Goal: Information Seeking & Learning: Check status

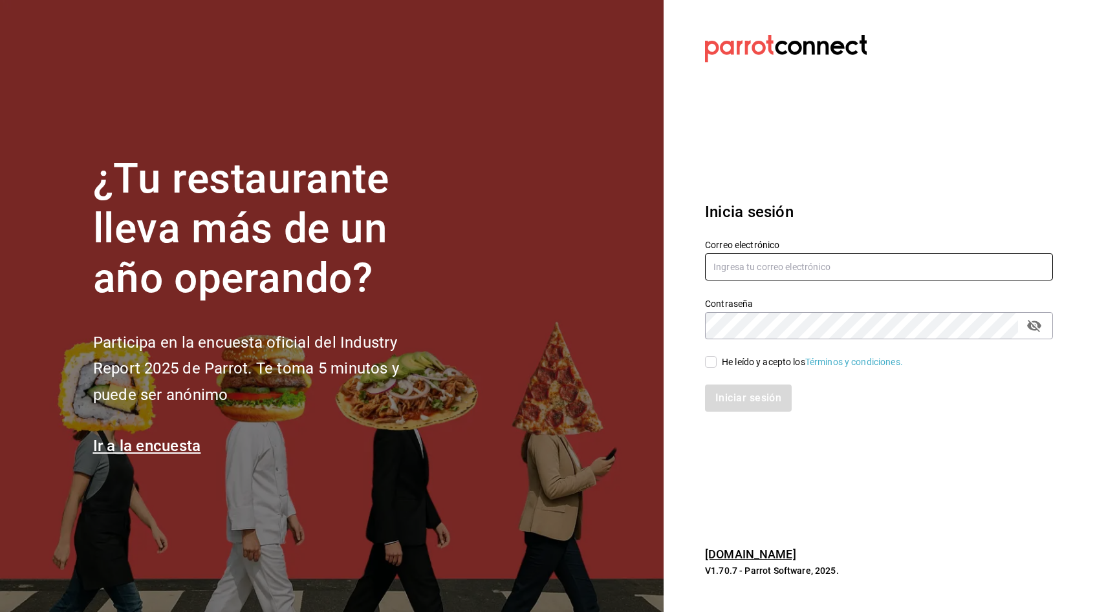
type input "[EMAIL_ADDRESS][DOMAIN_NAME]"
click at [713, 359] on input "He leído y acepto los Términos y condiciones." at bounding box center [711, 362] width 12 height 12
checkbox input "true"
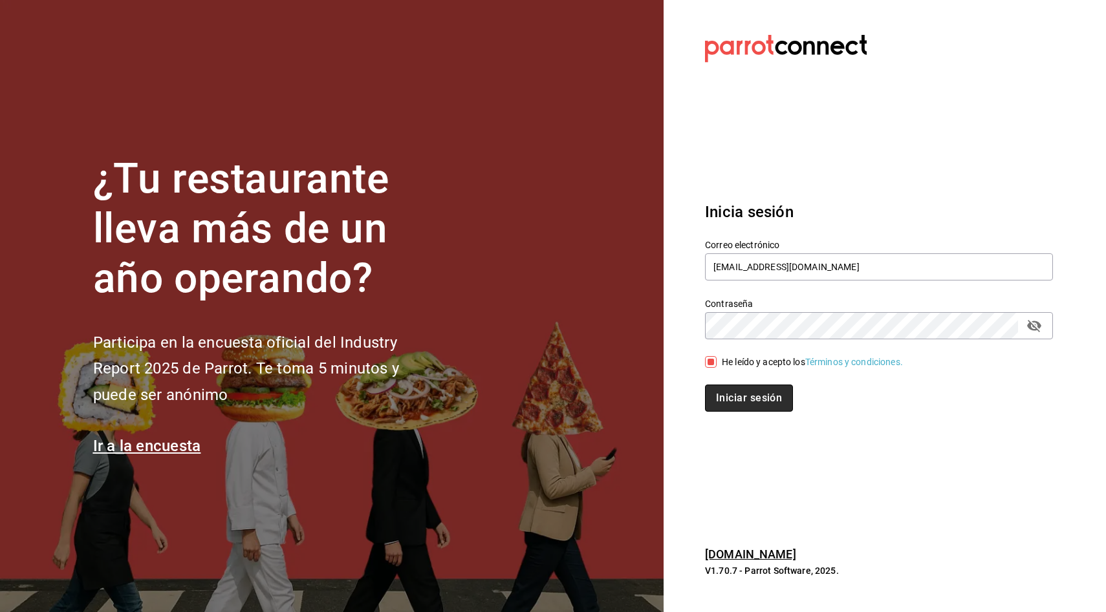
click at [735, 388] on button "Iniciar sesión" at bounding box center [749, 398] width 88 height 27
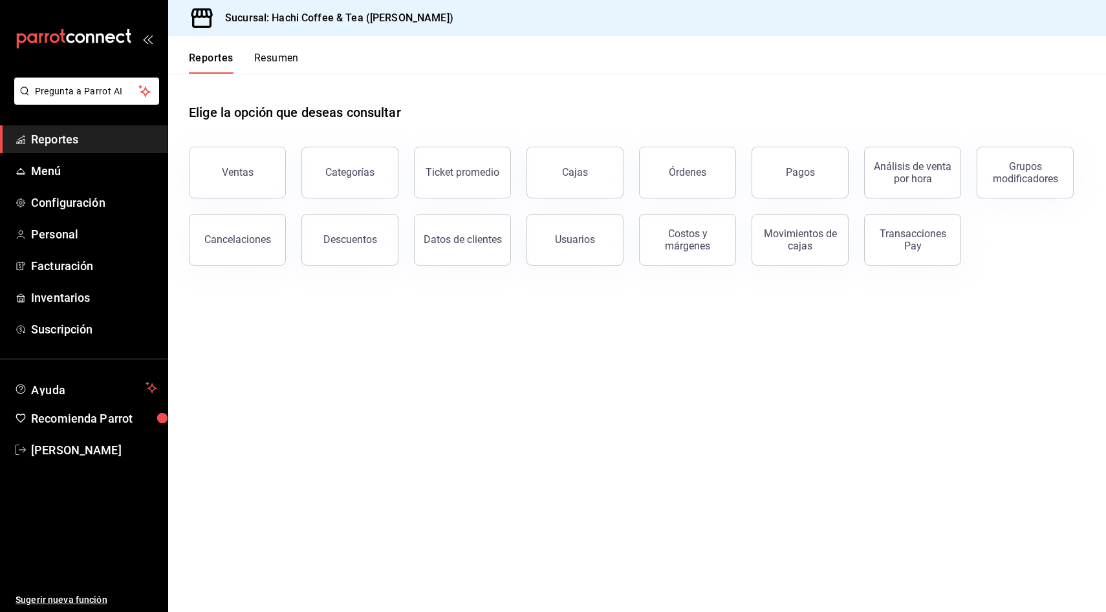
click at [296, 56] on button "Resumen" at bounding box center [276, 63] width 45 height 22
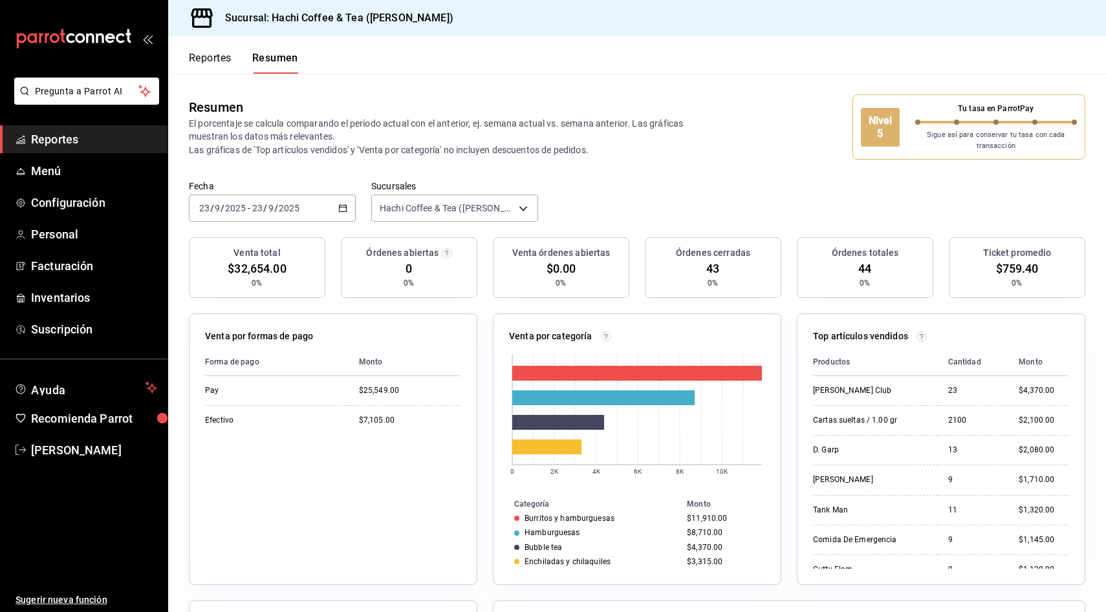
click at [209, 52] on button "Reportes" at bounding box center [210, 63] width 43 height 22
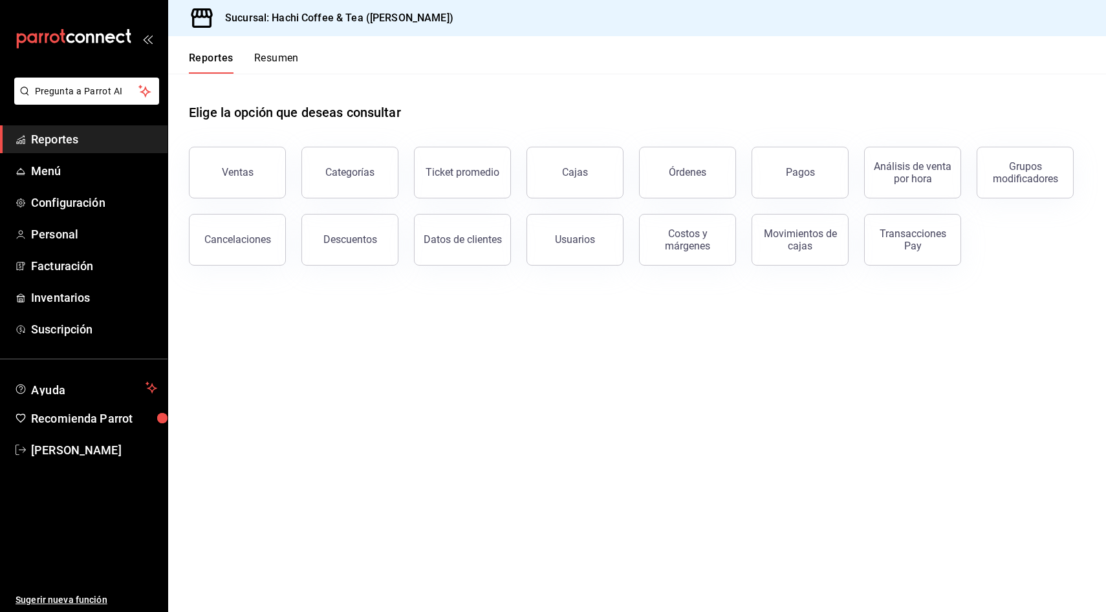
click at [257, 56] on button "Resumen" at bounding box center [276, 63] width 45 height 22
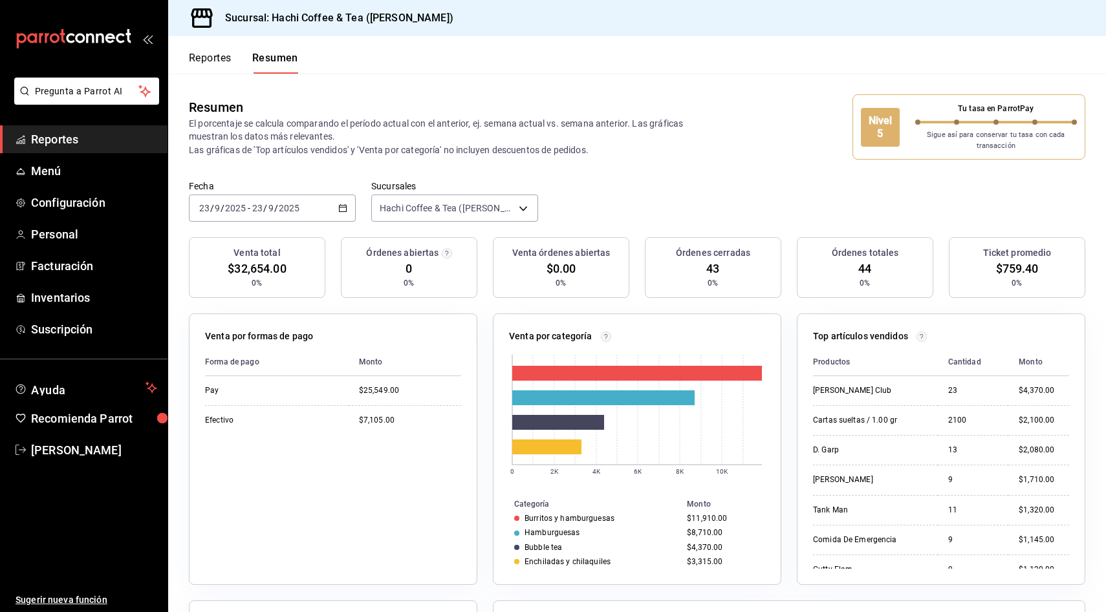
click at [675, 154] on p "El porcentaje se calcula comparando el período actual con el anterior, ej. sema…" at bounding box center [450, 136] width 523 height 39
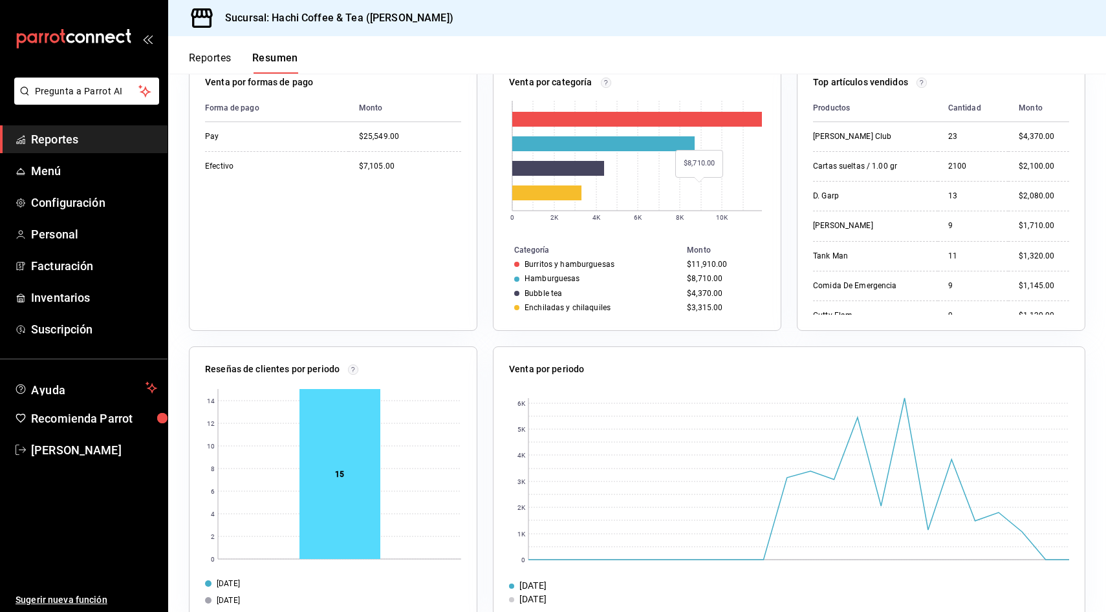
scroll to position [281, 0]
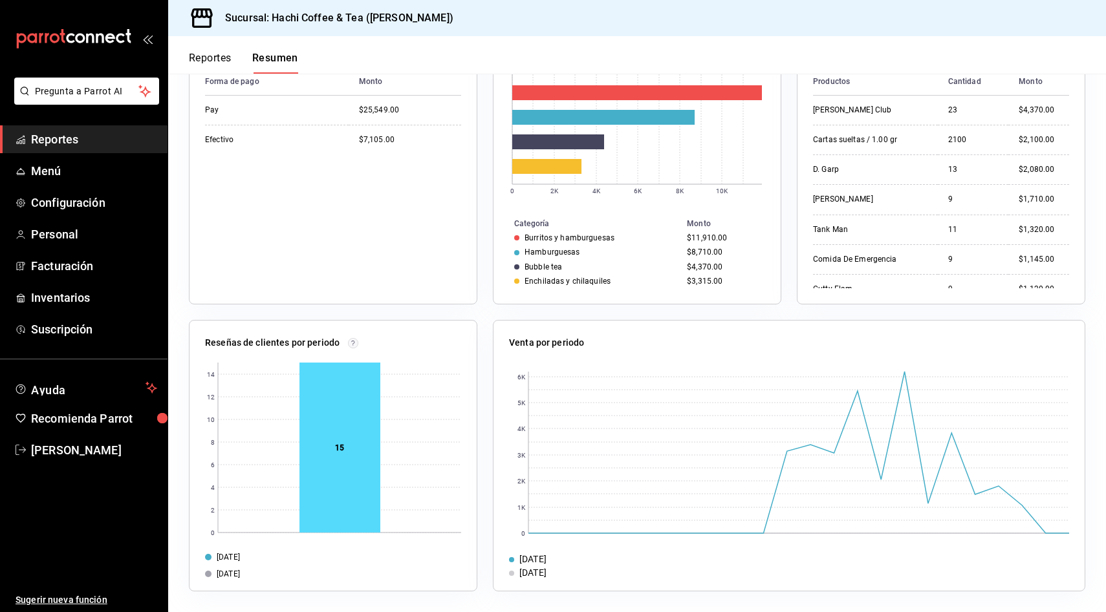
click at [479, 308] on div "Venta por periodo 0 1K 2K 3K 4K 5K 6K 23/09/2025 16/09/2025" at bounding box center [781, 448] width 608 height 287
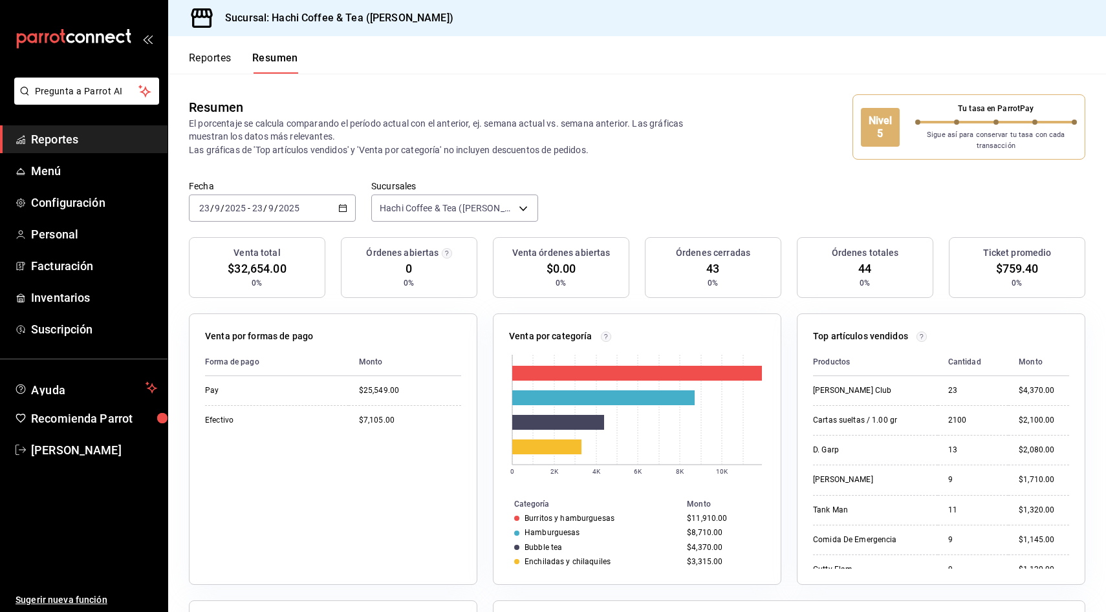
scroll to position [0, 0]
click at [214, 54] on button "Reportes" at bounding box center [210, 63] width 43 height 22
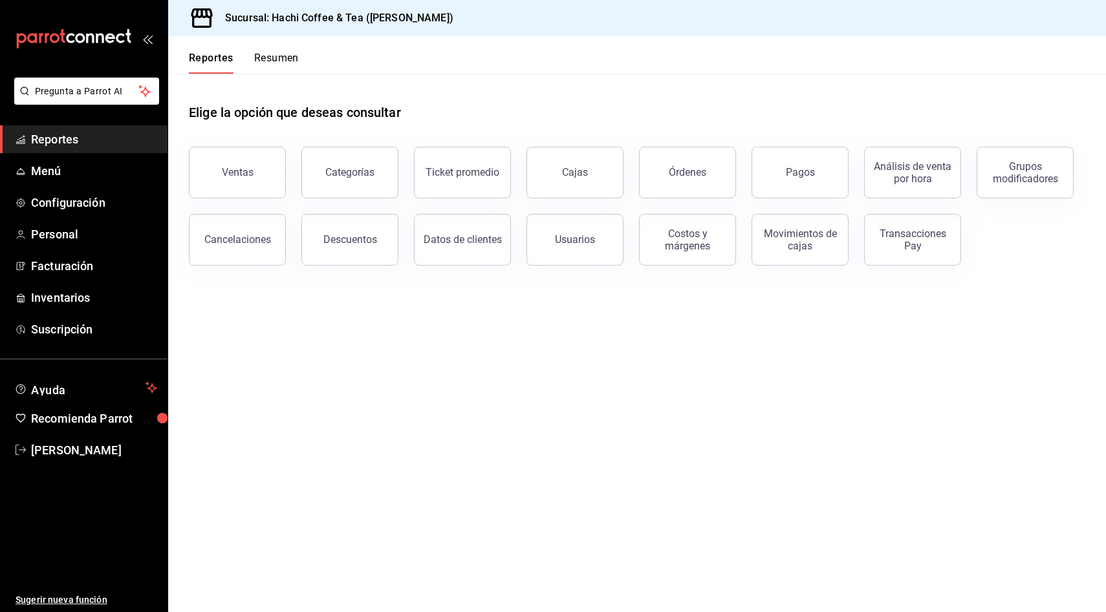
click at [285, 53] on button "Resumen" at bounding box center [276, 63] width 45 height 22
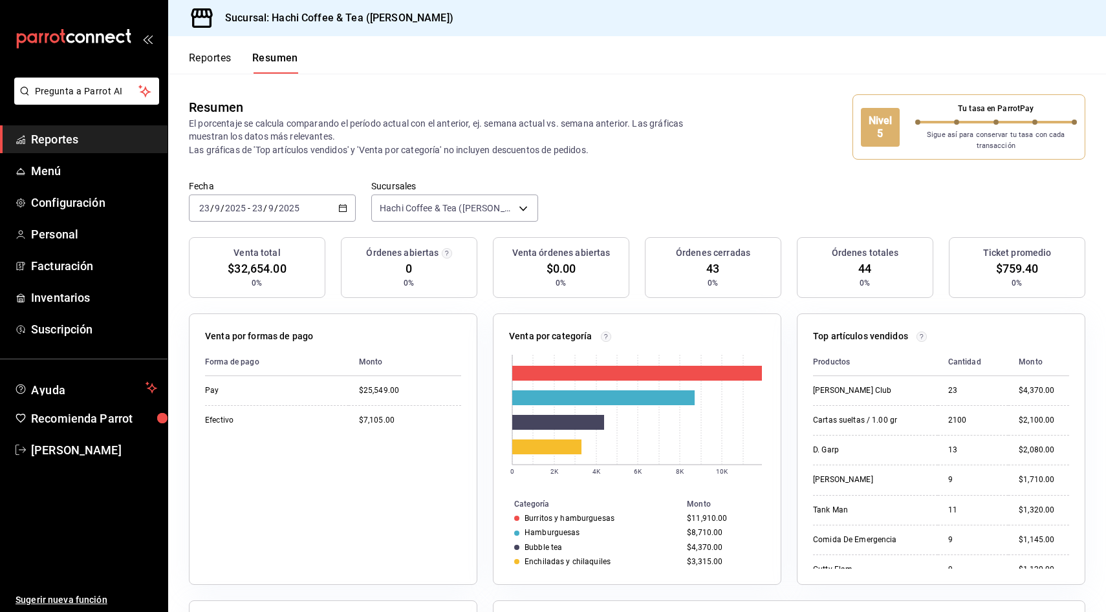
click at [708, 180] on div "Resumen El porcentaje se calcula comparando el período actual con el anterior, …" at bounding box center [637, 127] width 938 height 107
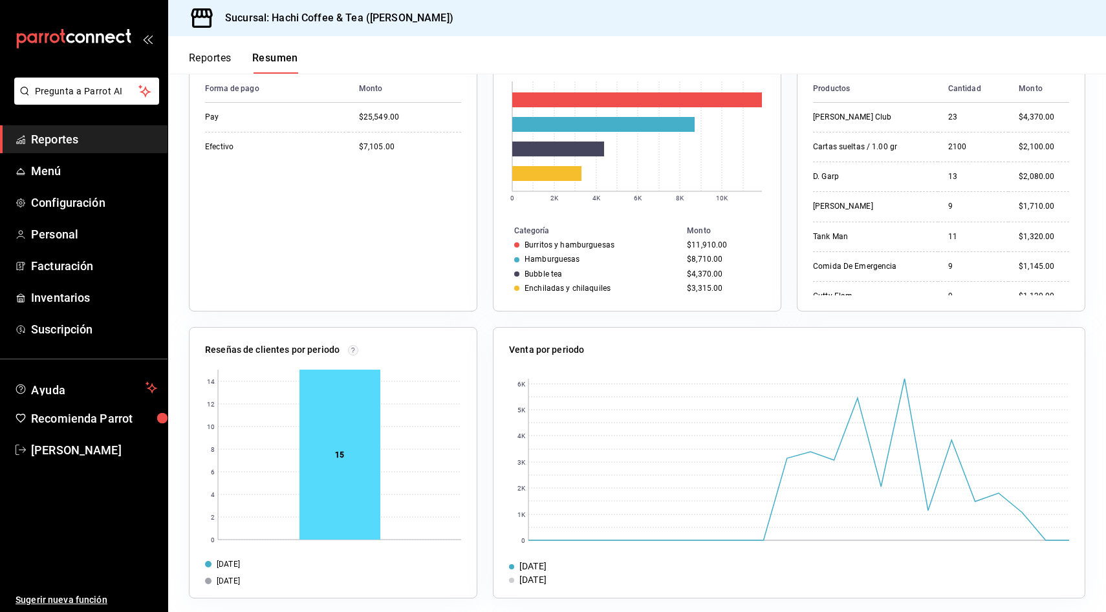
scroll to position [281, 0]
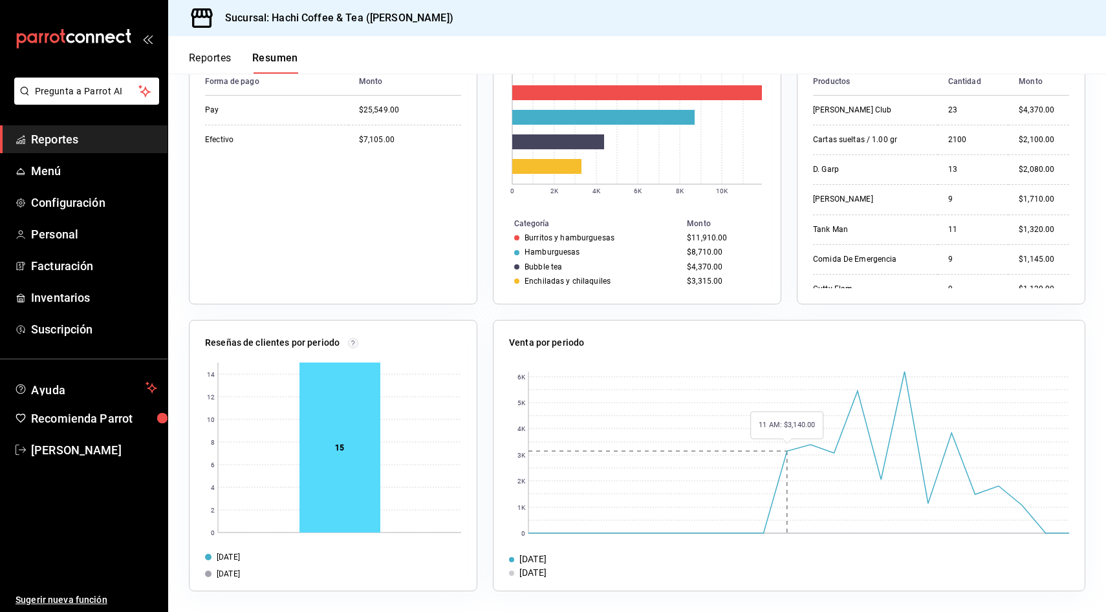
click at [778, 453] on rect at bounding box center [798, 453] width 541 height 162
click at [778, 475] on rect at bounding box center [798, 453] width 541 height 162
click at [777, 494] on rect at bounding box center [798, 453] width 541 height 162
click at [490, 314] on div "Venta por periodo 0 1K 2K 3K 4K 5K 6K 23/09/2025 16/09/2025" at bounding box center [781, 448] width 608 height 287
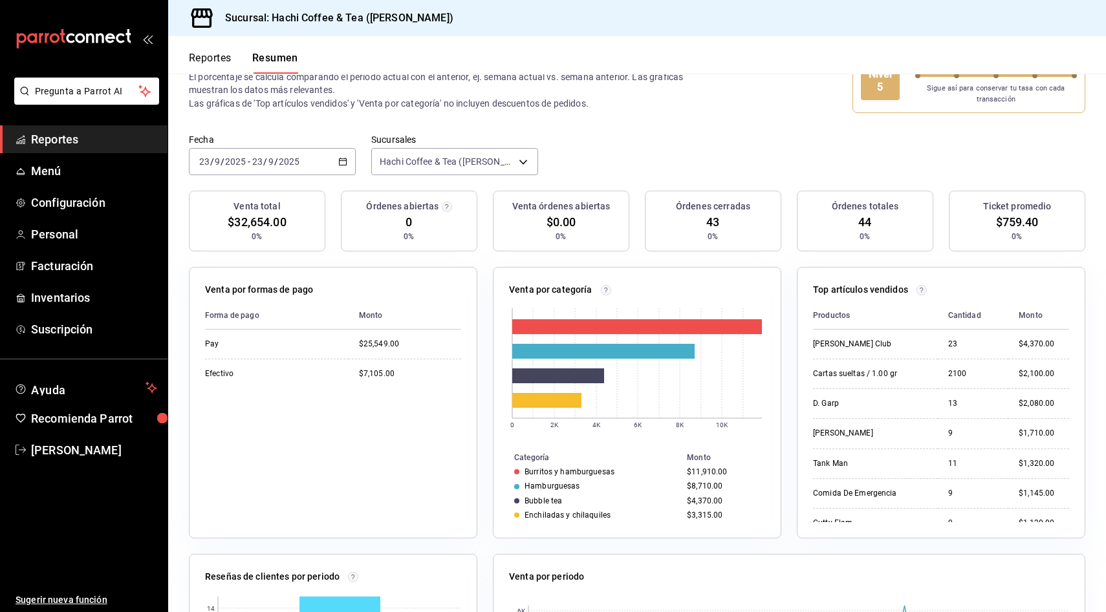
scroll to position [0, 0]
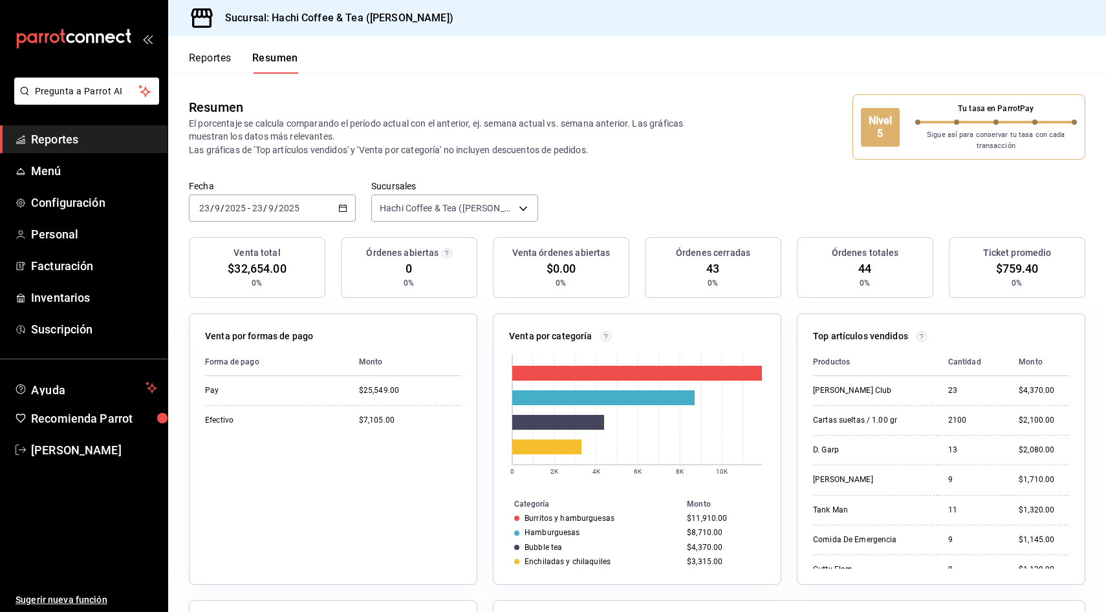
click at [535, 275] on div "Venta órdenes abiertas $0.00 0%" at bounding box center [561, 267] width 136 height 61
click at [418, 268] on div "Órdenes abiertas 0 0%" at bounding box center [409, 267] width 136 height 61
click at [209, 61] on button "Reportes" at bounding box center [210, 63] width 43 height 22
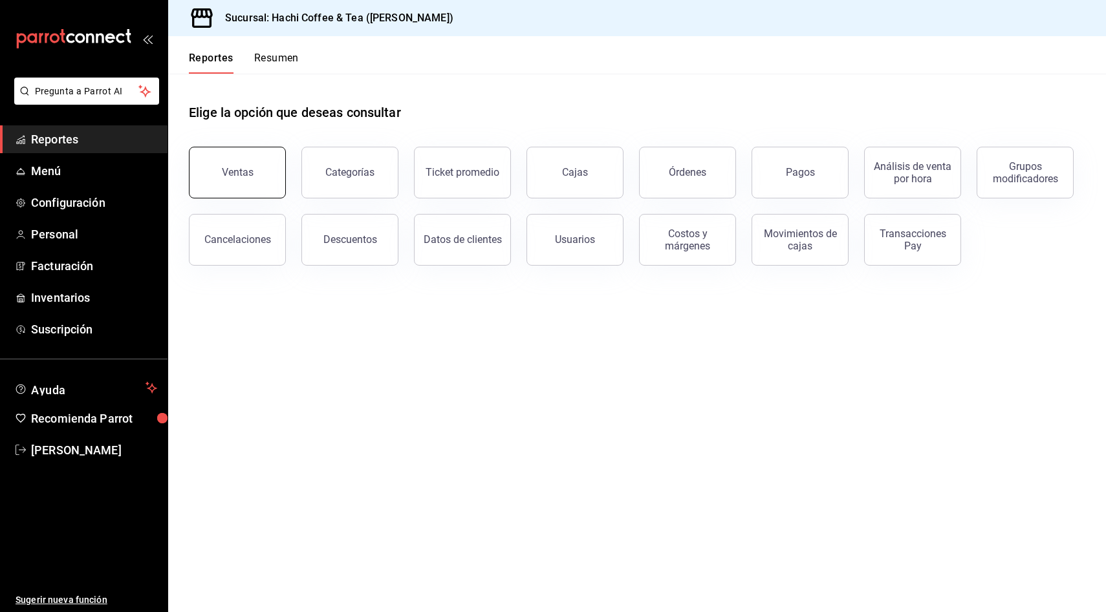
click at [229, 164] on button "Ventas" at bounding box center [237, 173] width 97 height 52
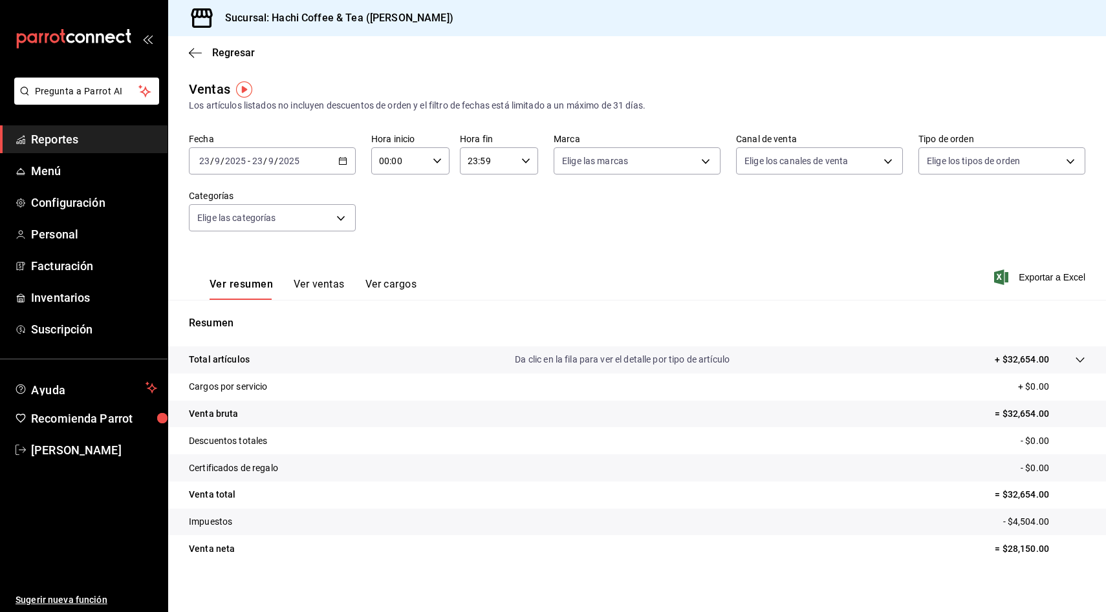
click at [593, 252] on div "Ver resumen Ver ventas Ver cargos Exportar a Excel" at bounding box center [637, 273] width 938 height 53
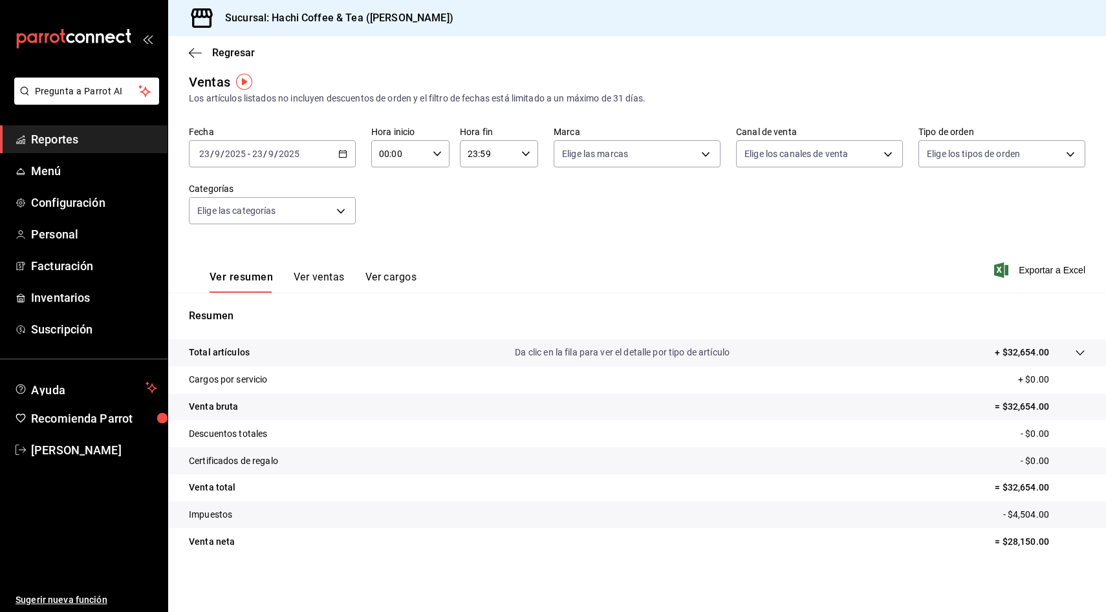
click at [318, 282] on button "Ver ventas" at bounding box center [319, 282] width 51 height 22
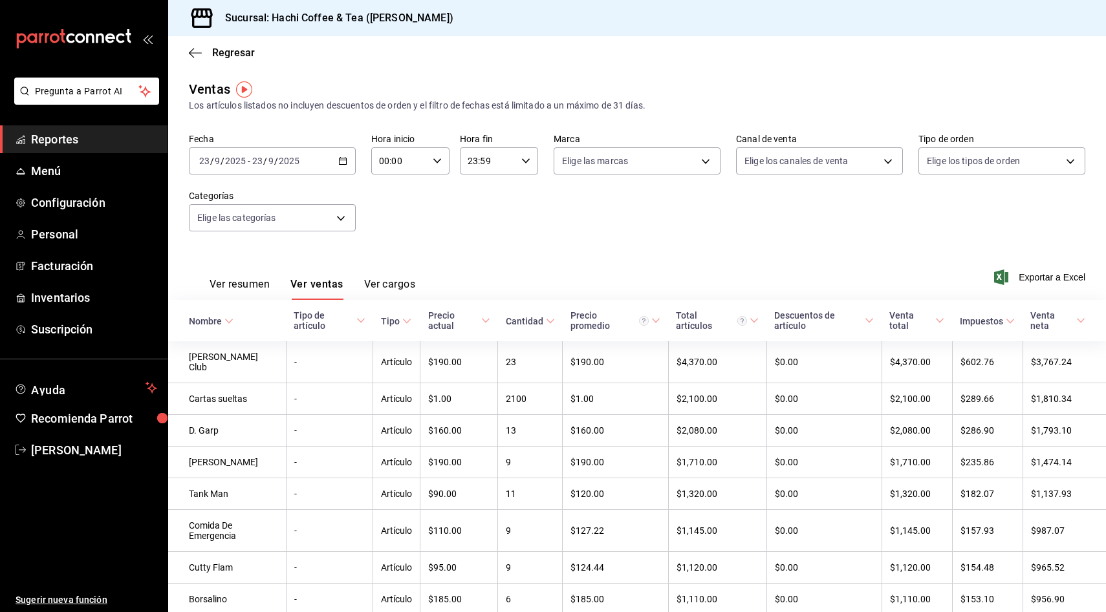
click at [834, 254] on div "Ver resumen Ver ventas Ver cargos Exportar a Excel" at bounding box center [637, 273] width 938 height 53
click at [205, 285] on div "Ver resumen Ver ventas Ver cargos" at bounding box center [302, 282] width 226 height 38
click at [220, 283] on button "Ver resumen" at bounding box center [239, 289] width 60 height 22
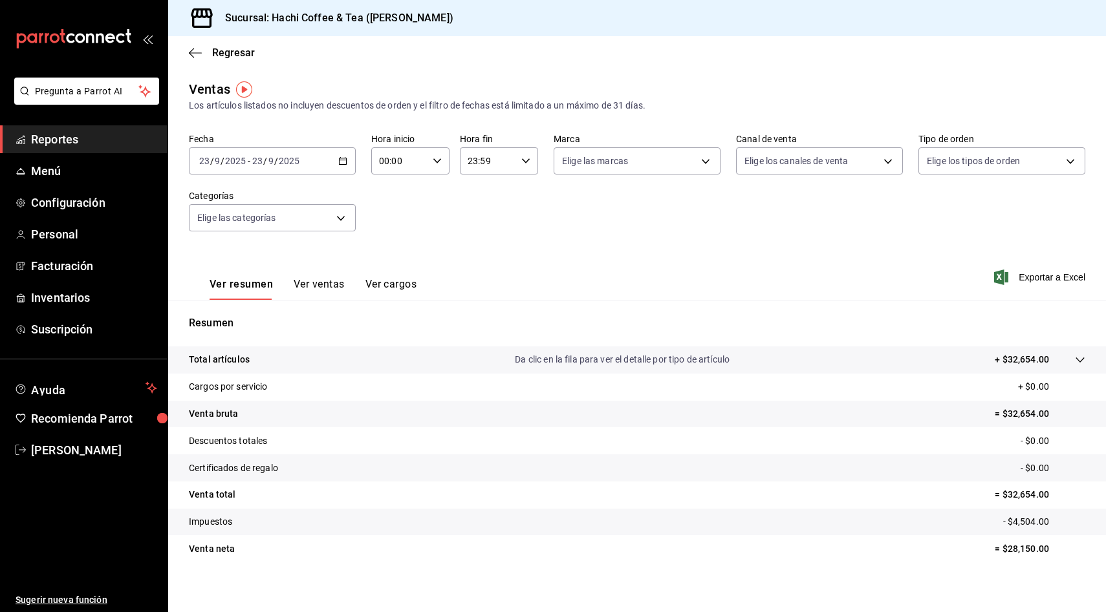
click at [220, 283] on button "Ver resumen" at bounding box center [240, 289] width 63 height 22
click at [79, 226] on span "Personal" at bounding box center [94, 234] width 126 height 17
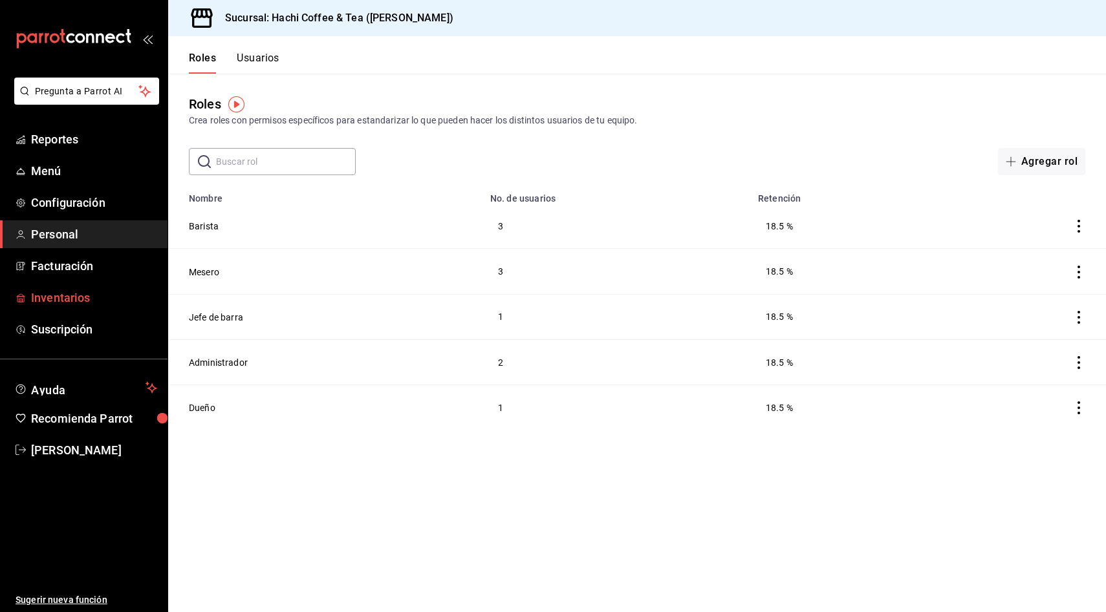
click at [76, 300] on span "Inventarios" at bounding box center [94, 297] width 126 height 17
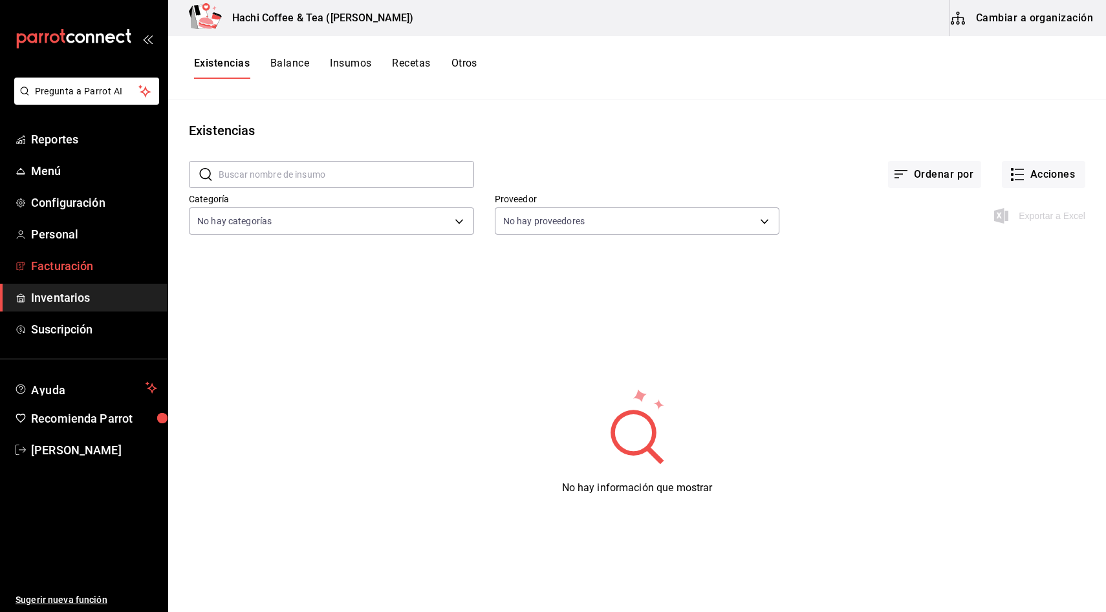
click at [99, 270] on span "Facturación" at bounding box center [94, 265] width 126 height 17
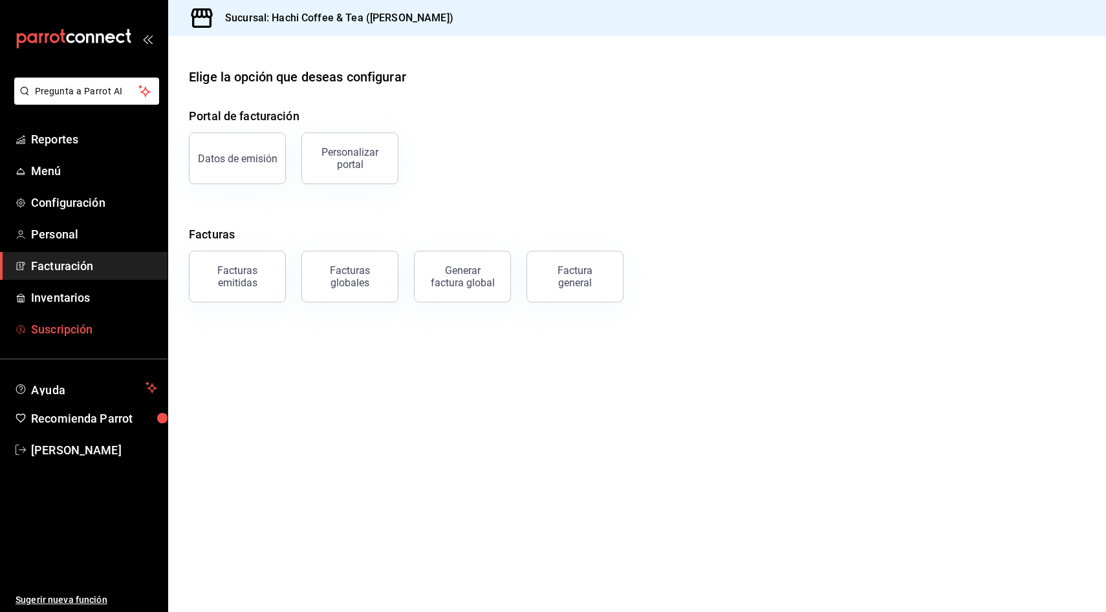
click at [110, 334] on span "Suscripción" at bounding box center [94, 329] width 126 height 17
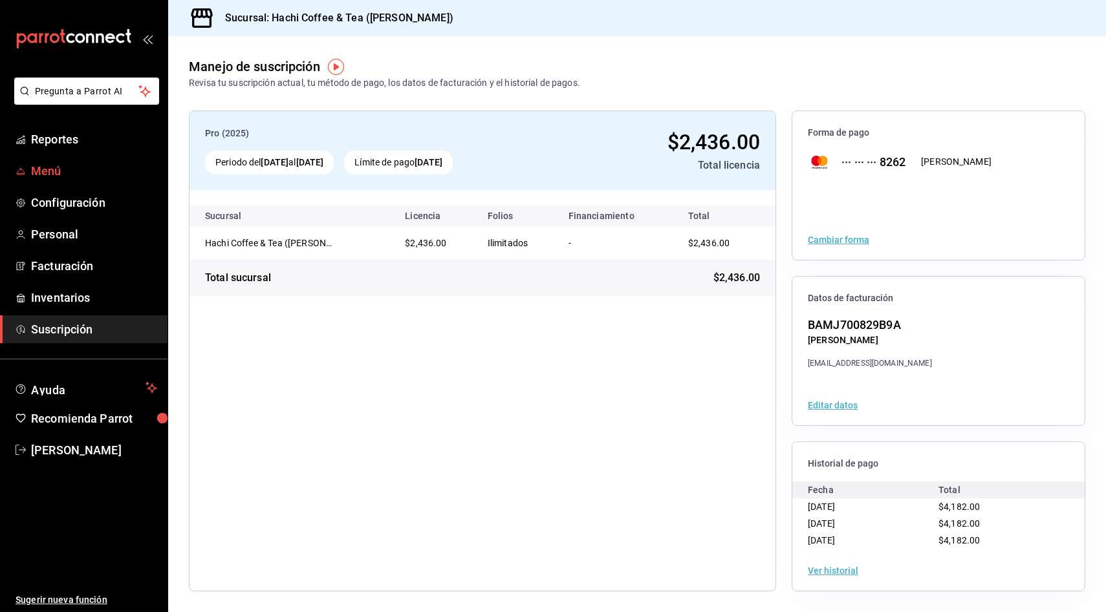
click at [96, 163] on span "Menú" at bounding box center [94, 170] width 126 height 17
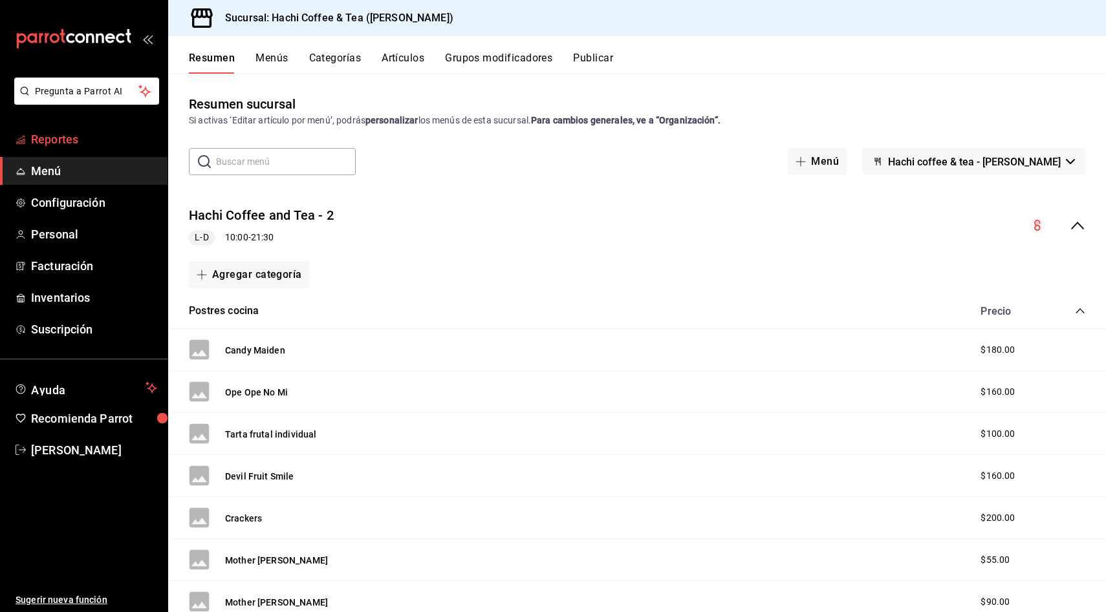
click at [89, 144] on span "Reportes" at bounding box center [94, 139] width 126 height 17
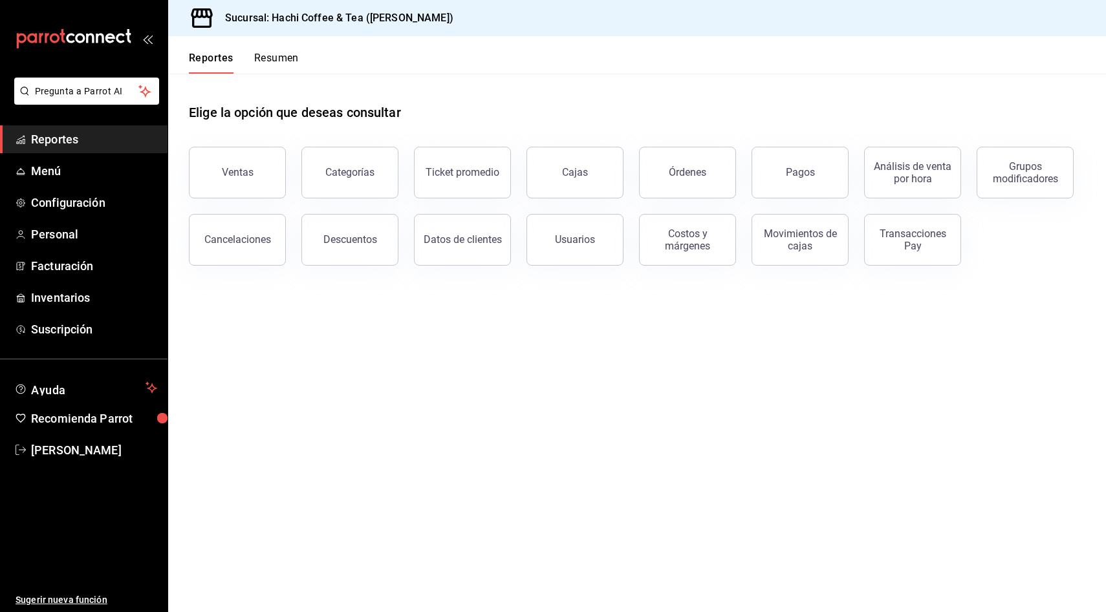
click at [89, 144] on span "Reportes" at bounding box center [94, 139] width 126 height 17
click at [653, 162] on button "Órdenes" at bounding box center [687, 173] width 97 height 52
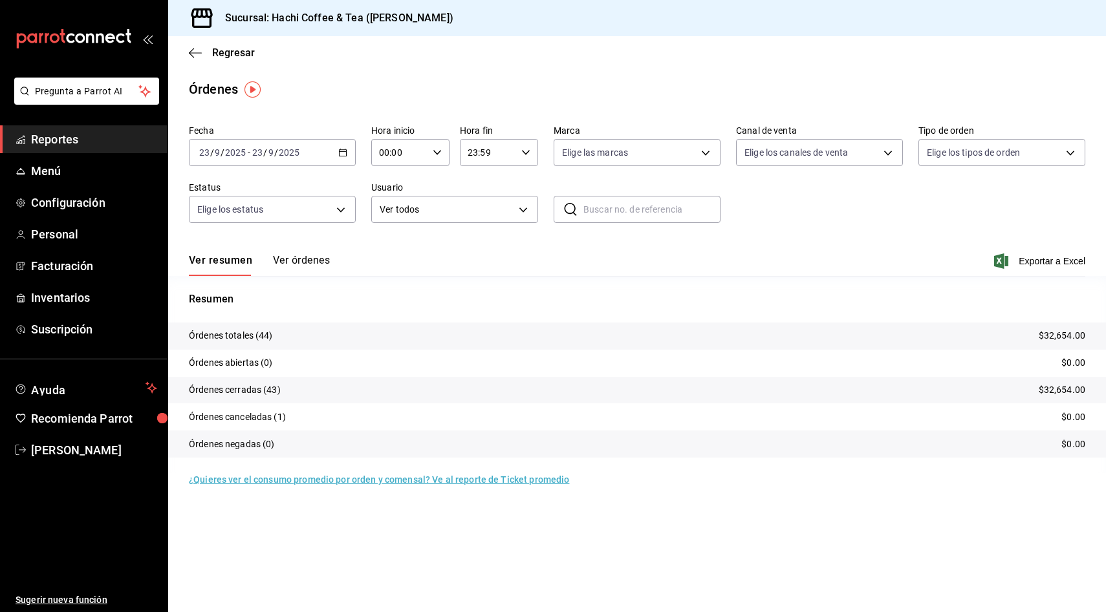
click at [294, 252] on div "Ver resumen Ver órdenes Exportar a Excel" at bounding box center [637, 258] width 896 height 38
click at [286, 261] on button "Ver órdenes" at bounding box center [301, 265] width 57 height 22
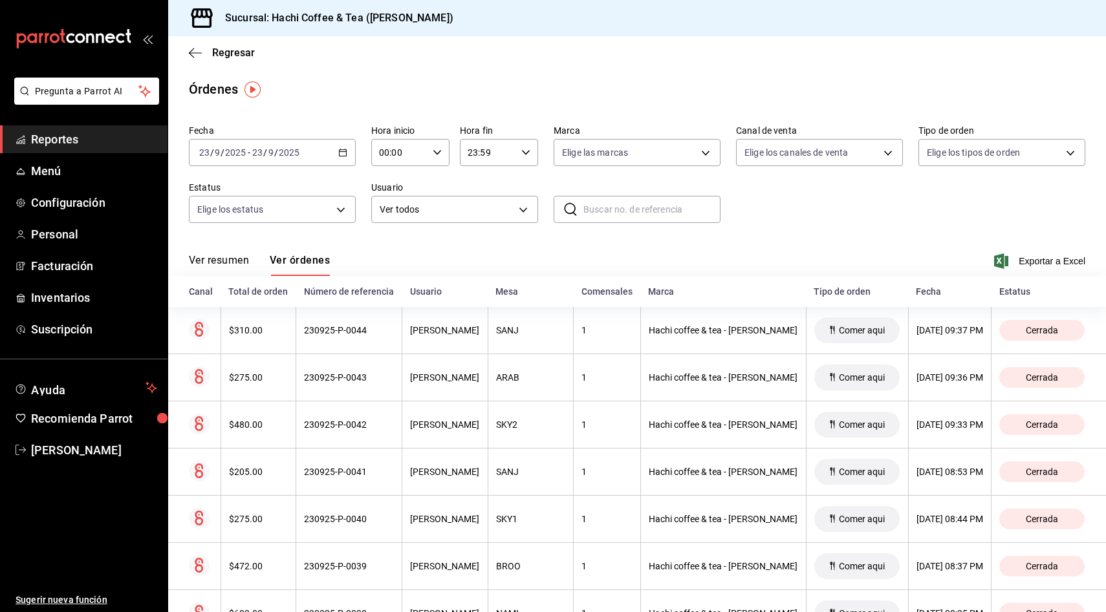
click at [313, 258] on button "Ver órdenes" at bounding box center [300, 265] width 60 height 22
click at [305, 266] on button "Ver órdenes" at bounding box center [300, 265] width 60 height 22
click at [683, 272] on div "Ver resumen Ver órdenes Exportar a Excel" at bounding box center [637, 258] width 896 height 38
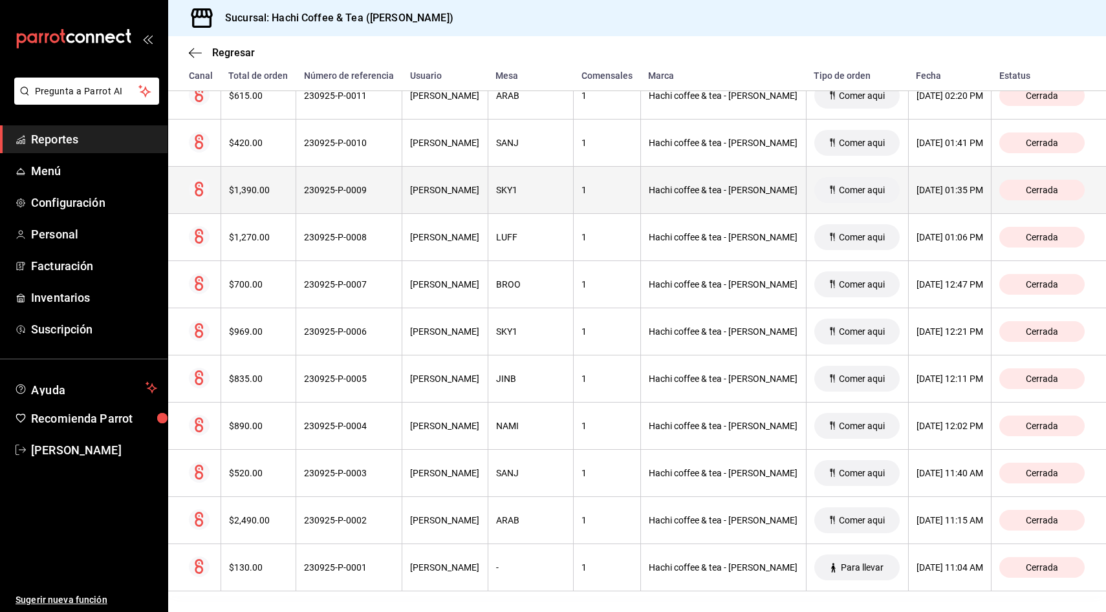
scroll to position [1821, 0]
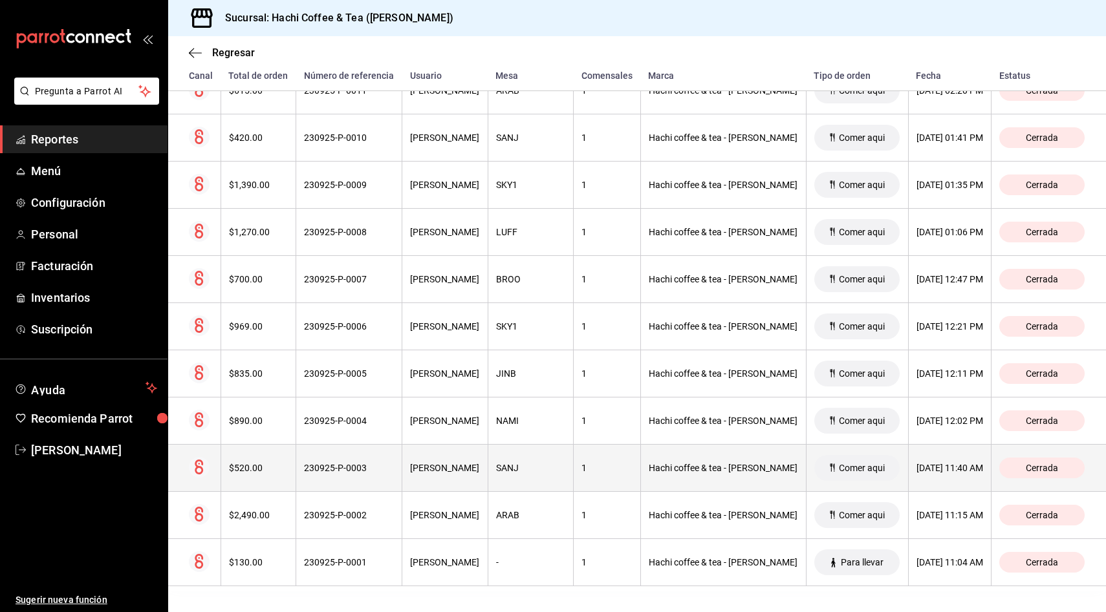
click at [806, 466] on th "Comer aqui" at bounding box center [857, 468] width 102 height 47
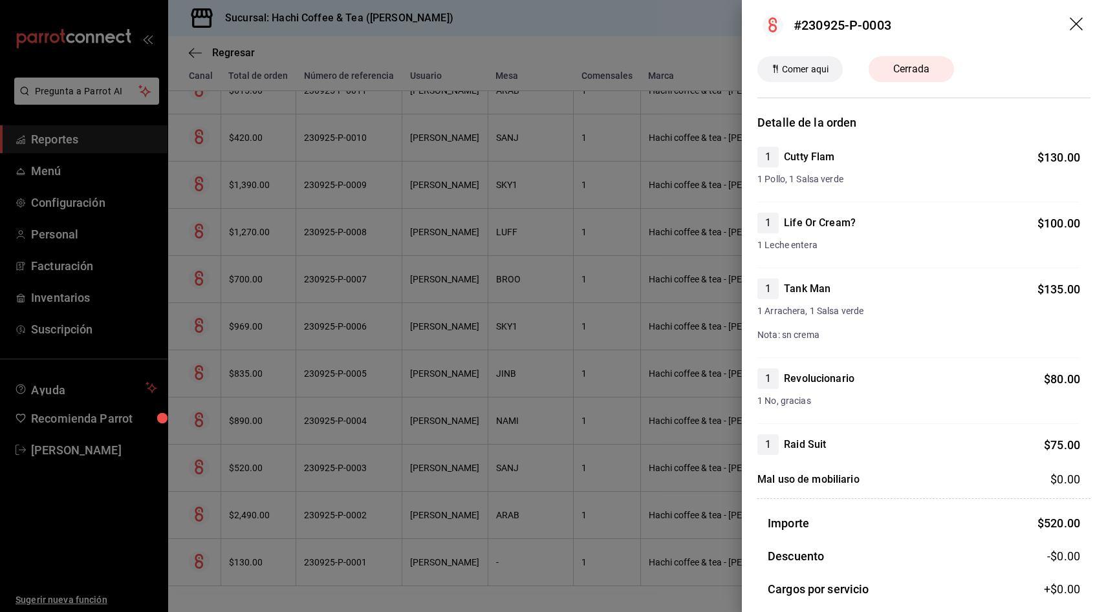
scroll to position [0, 0]
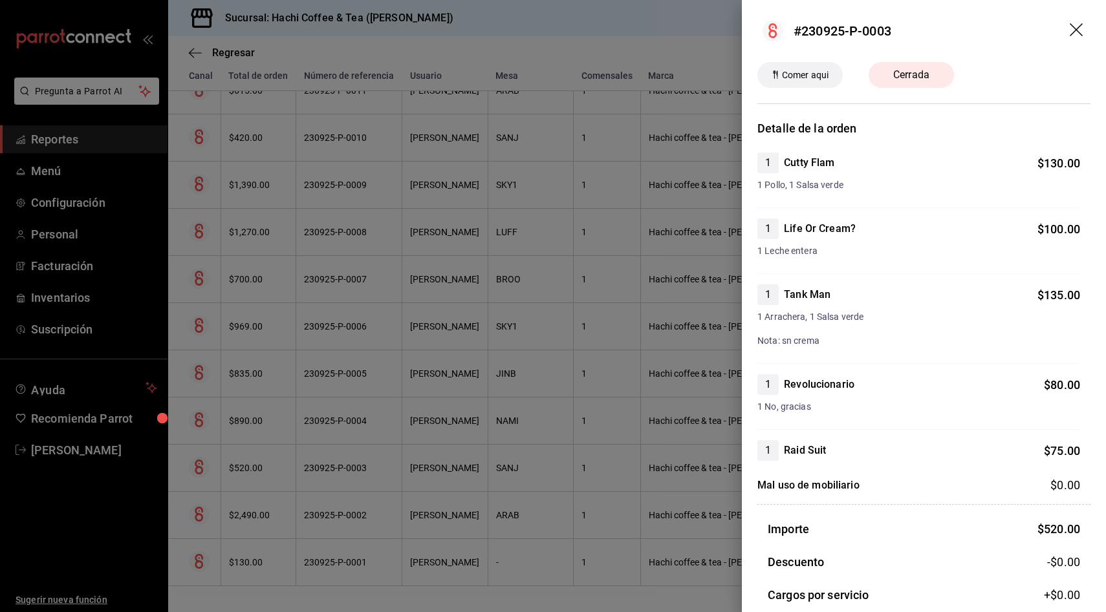
click at [1080, 3] on header "#230925-P-0003" at bounding box center [924, 31] width 364 height 62
click at [1071, 35] on icon "drag" at bounding box center [1077, 31] width 16 height 16
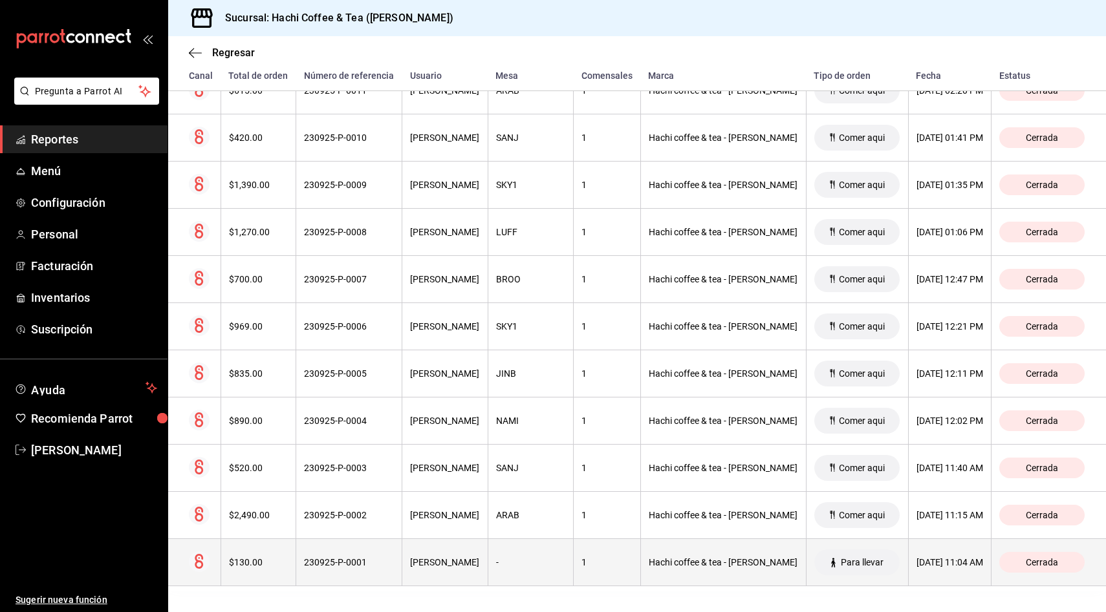
click at [581, 566] on div "1" at bounding box center [606, 562] width 50 height 10
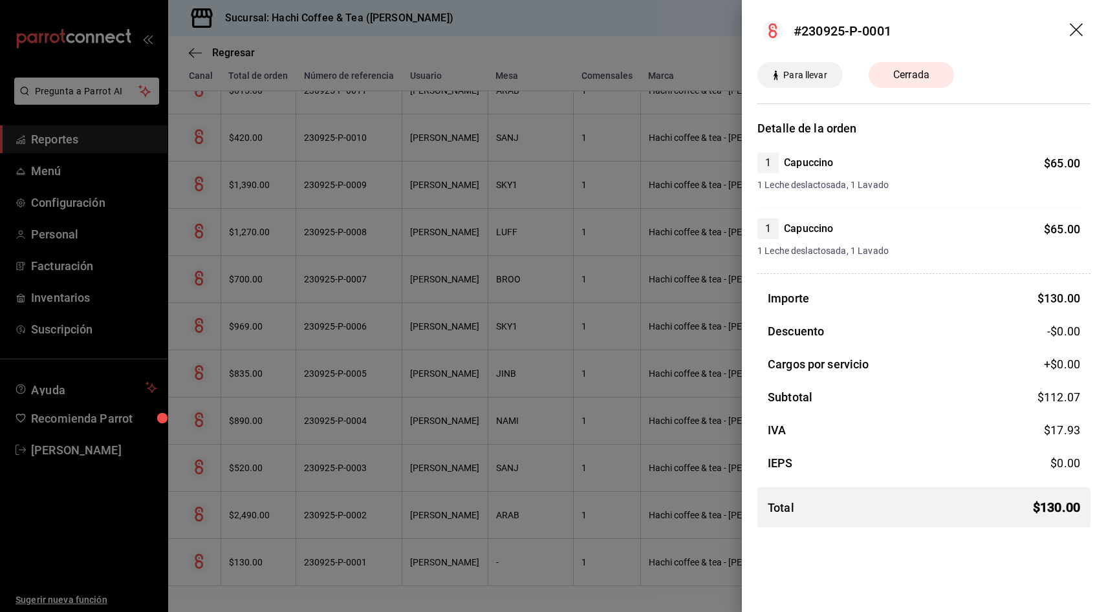
click at [1077, 32] on icon "drag" at bounding box center [1077, 31] width 16 height 16
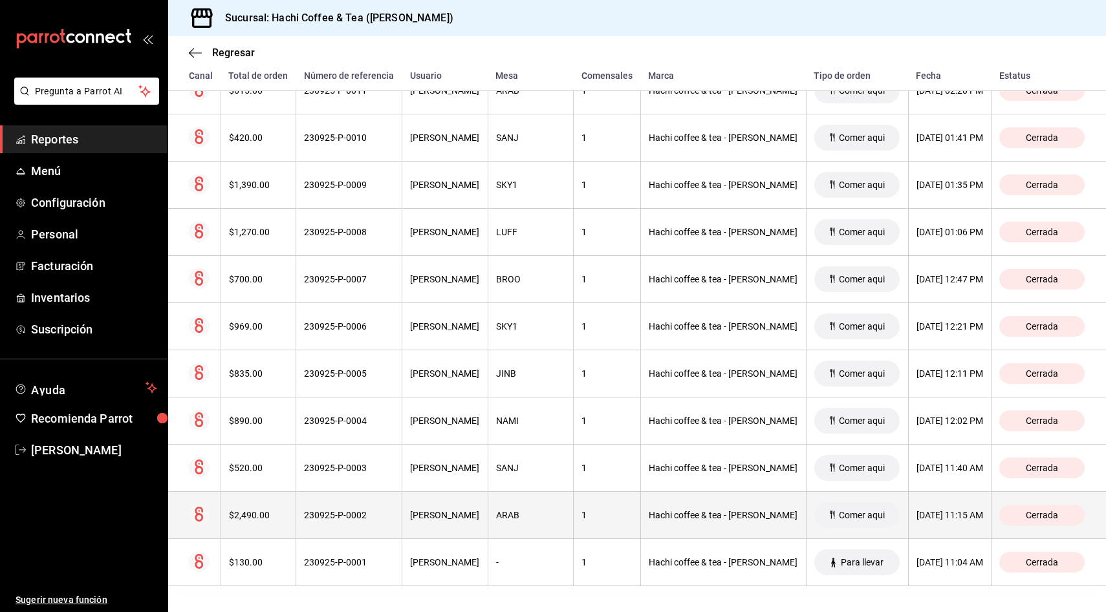
click at [693, 504] on th "Hachi coffee & tea - Anzures" at bounding box center [723, 515] width 166 height 47
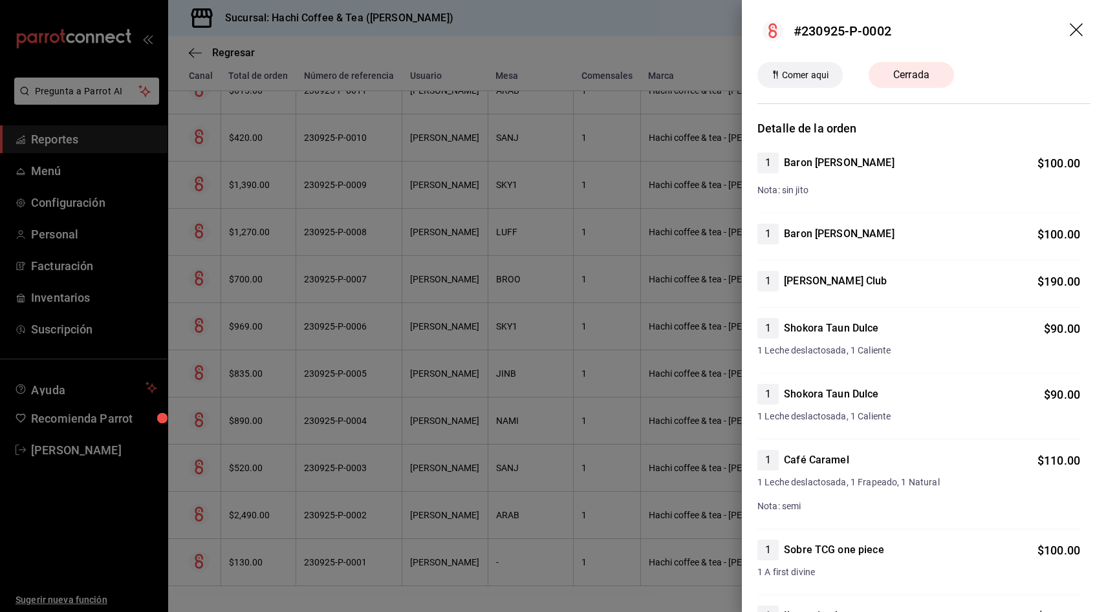
click at [1078, 27] on icon "drag" at bounding box center [1075, 29] width 13 height 13
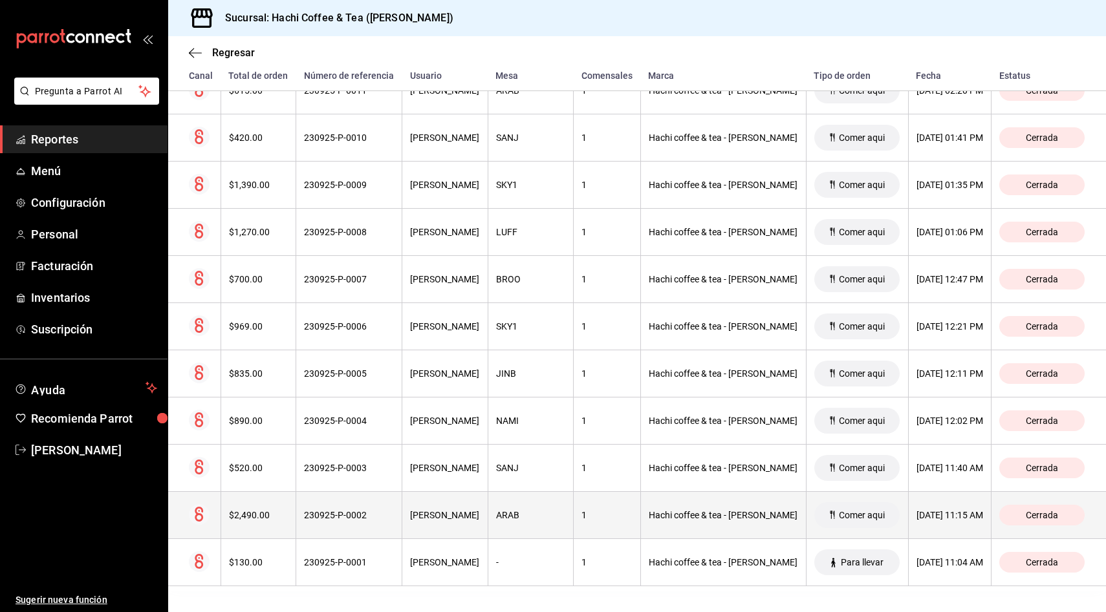
click at [590, 515] on div "1" at bounding box center [606, 515] width 50 height 10
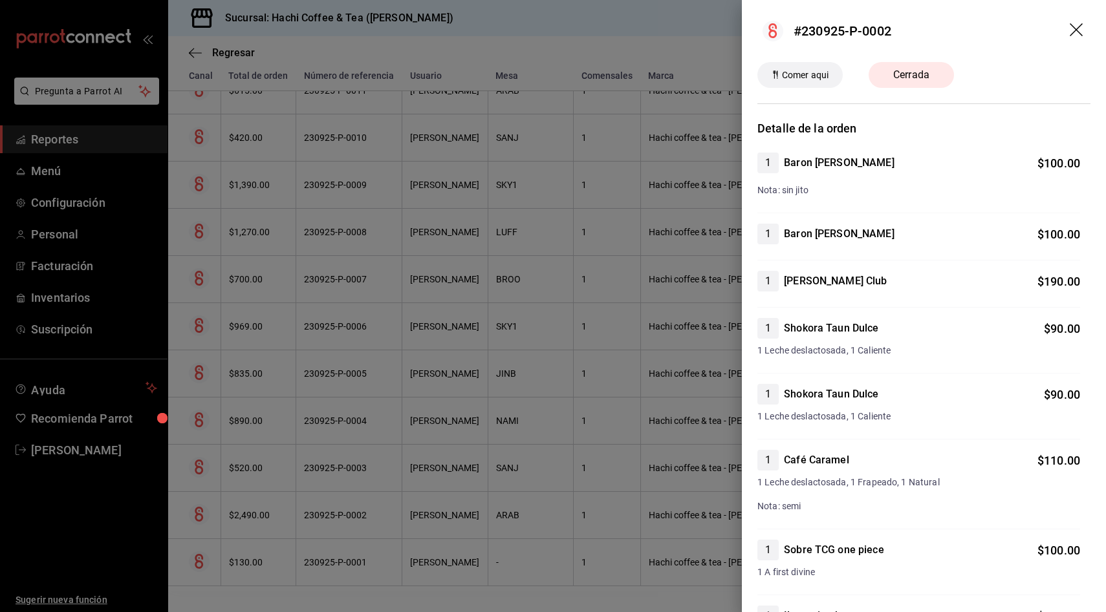
click at [1078, 32] on icon "drag" at bounding box center [1075, 29] width 13 height 13
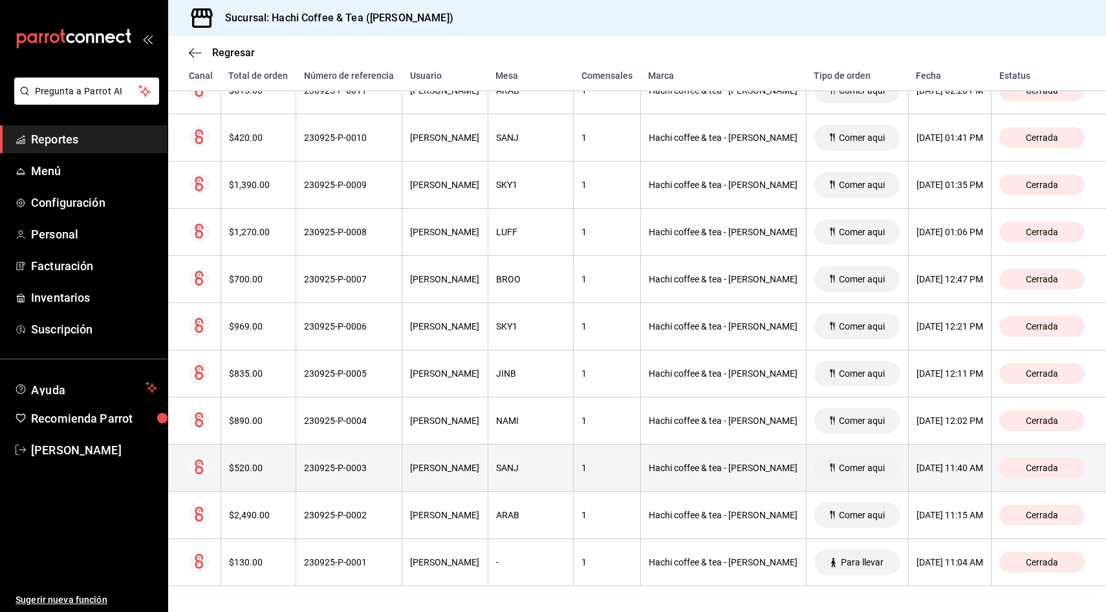
click at [599, 457] on th "1" at bounding box center [606, 468] width 67 height 47
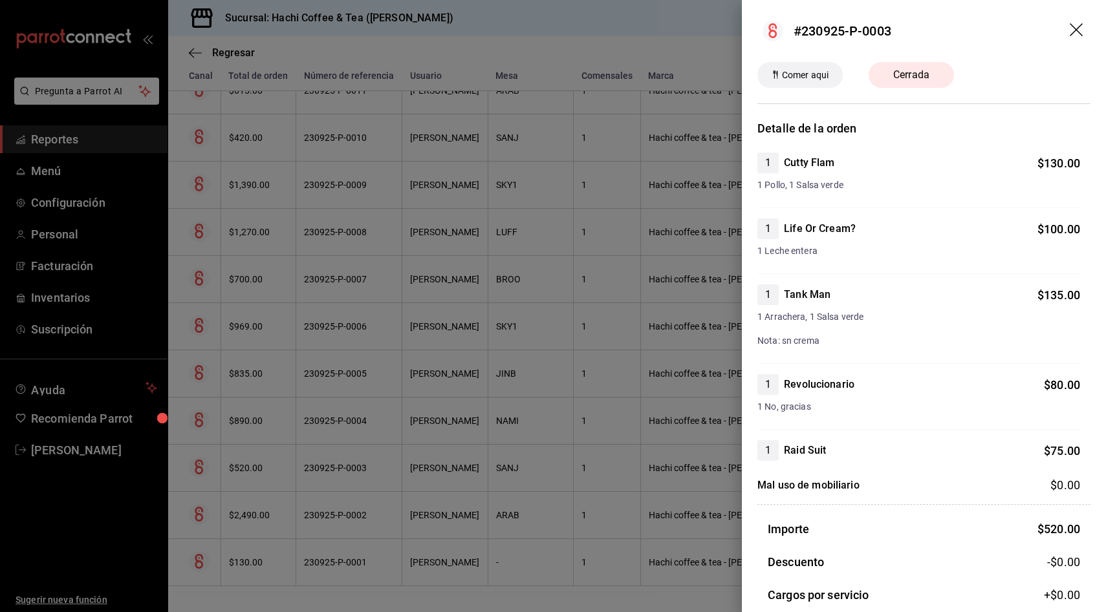
click at [943, 283] on div "1 Cutty Flam $ 130.00 1 Pollo, 1 Salsa verde 1 Life Or Cream? $ 100.00 1 Leche …" at bounding box center [923, 307] width 333 height 308
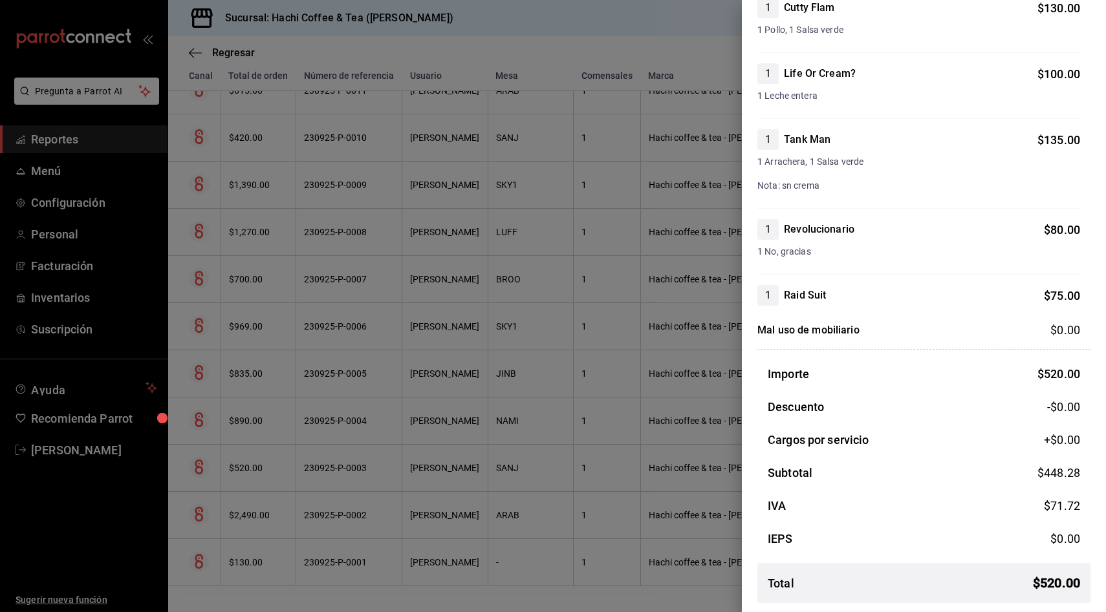
scroll to position [156, 0]
click at [1068, 28] on span "1 Pollo, 1 Salsa verde" at bounding box center [918, 29] width 323 height 14
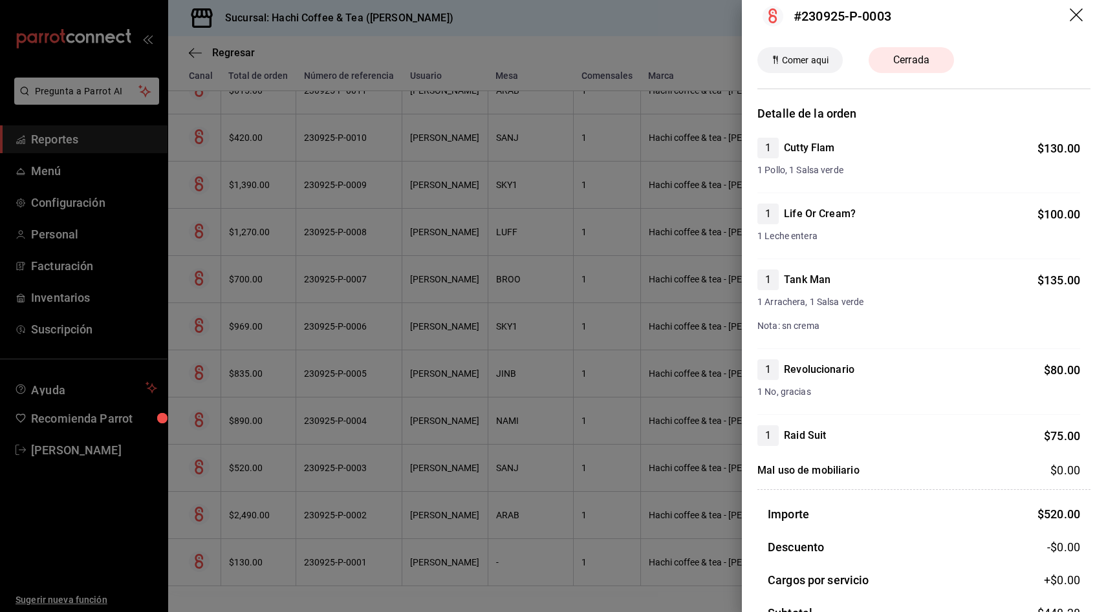
scroll to position [0, 0]
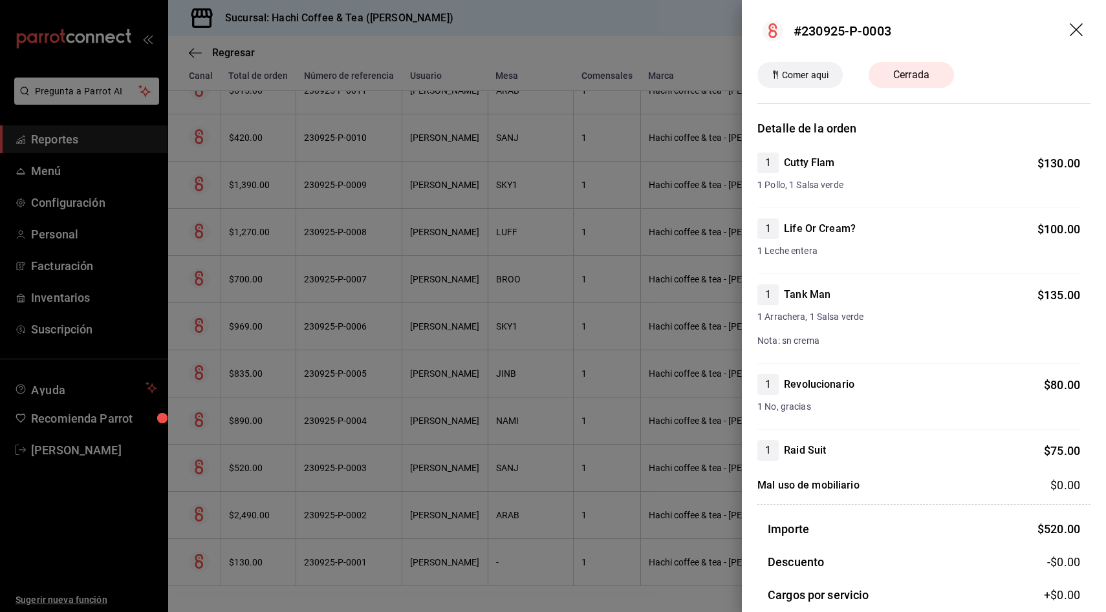
click at [1073, 28] on icon "drag" at bounding box center [1075, 29] width 13 height 13
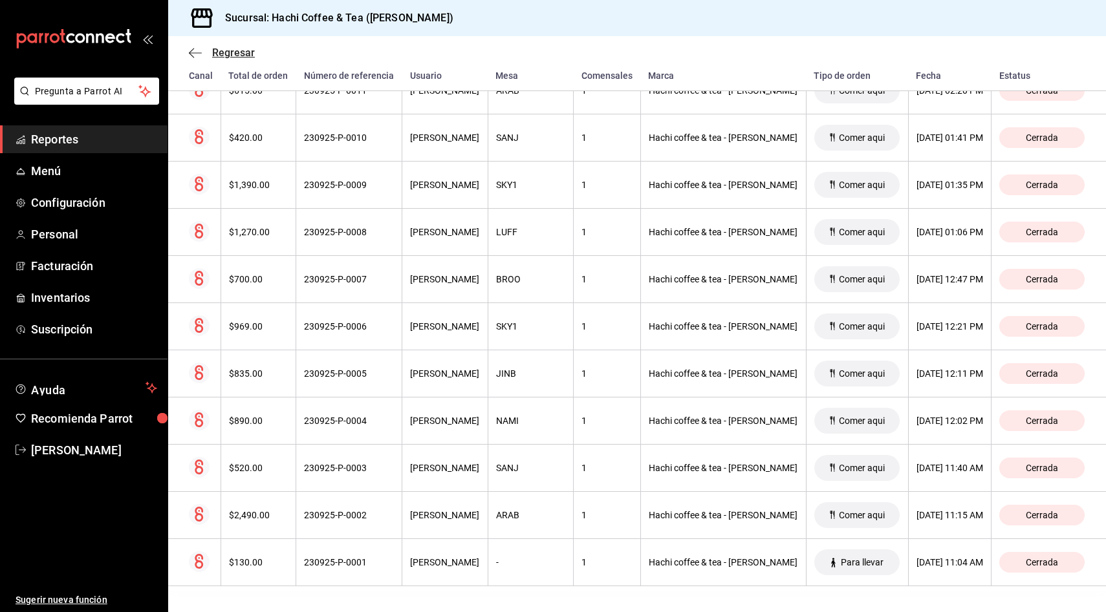
click at [193, 50] on icon "button" at bounding box center [195, 53] width 13 height 12
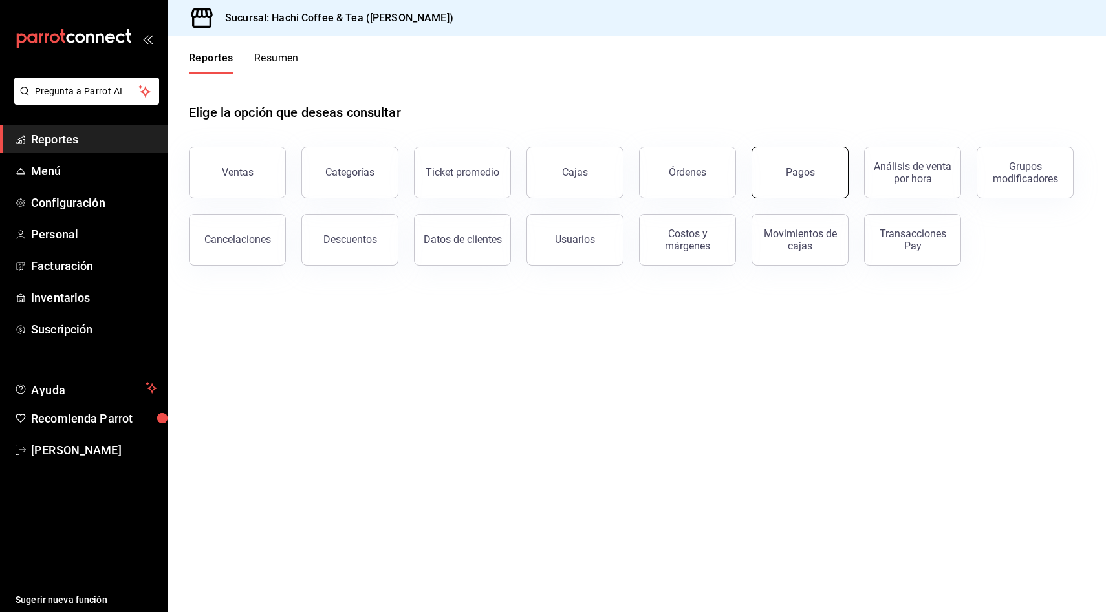
click at [782, 172] on button "Pagos" at bounding box center [799, 173] width 97 height 52
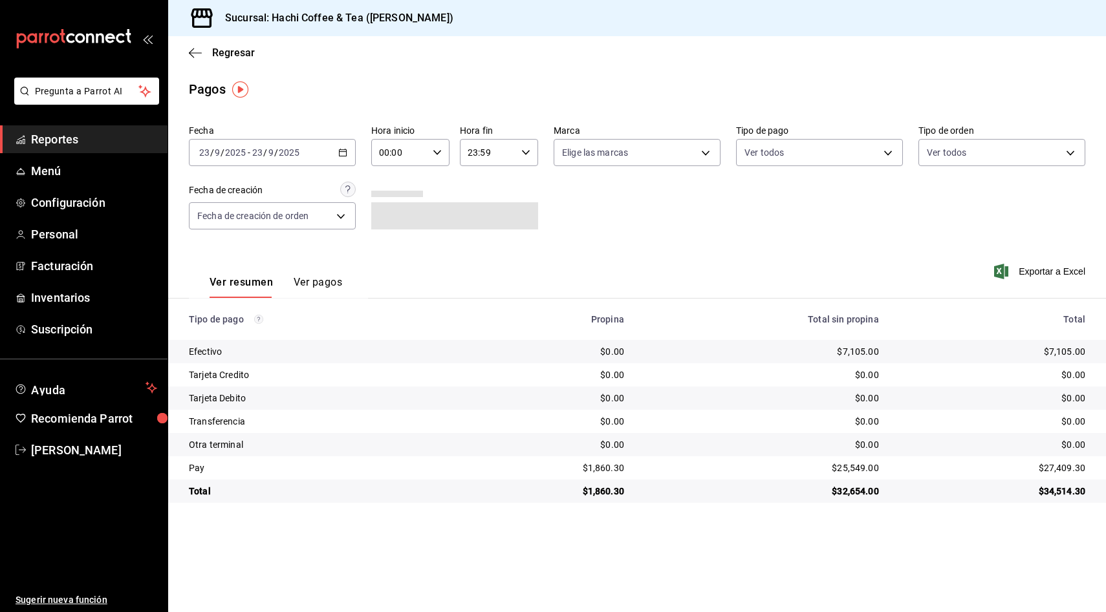
click at [330, 284] on button "Ver pagos" at bounding box center [318, 287] width 48 height 22
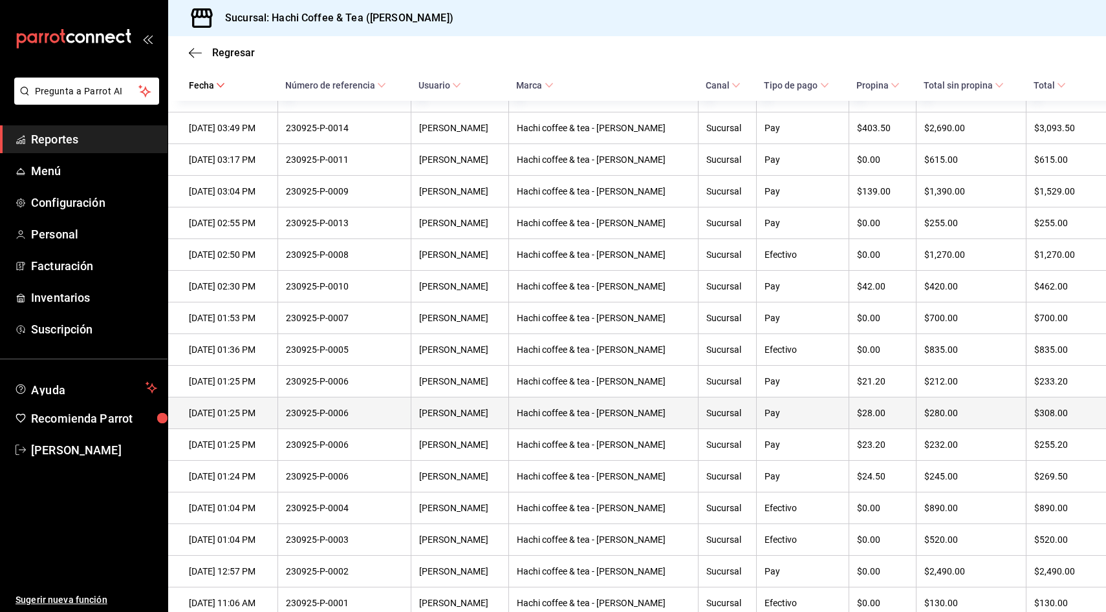
scroll to position [1275, 0]
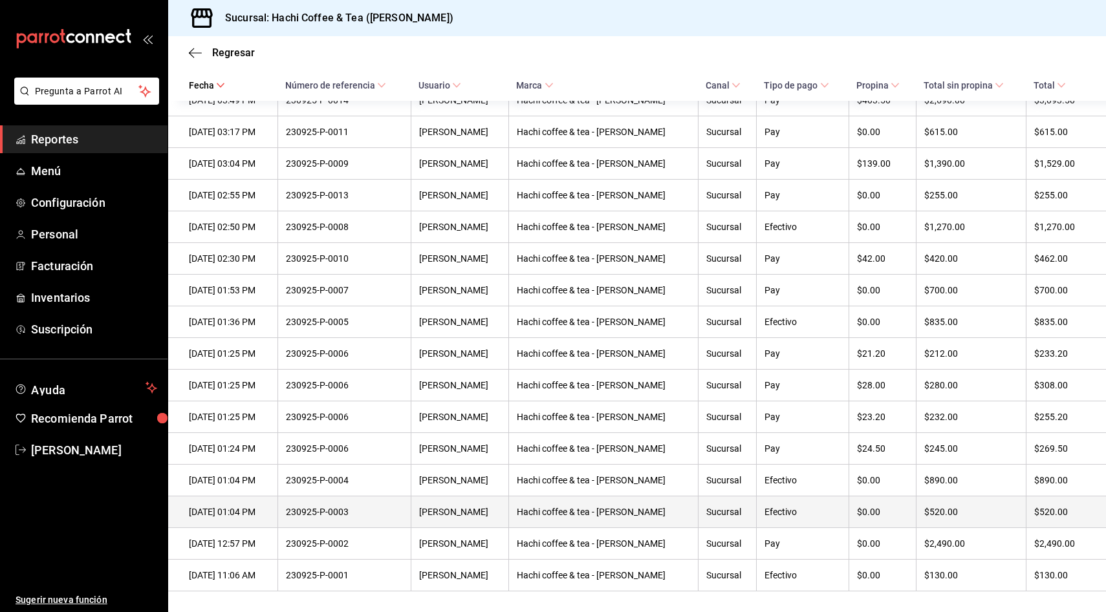
click at [864, 504] on th "$0.00" at bounding box center [882, 513] width 68 height 32
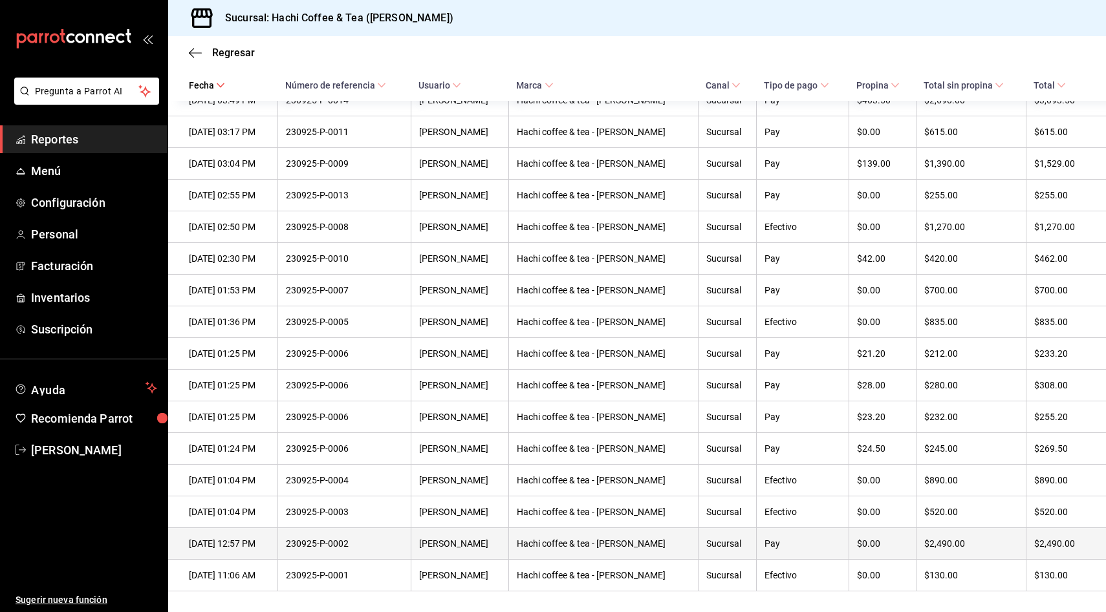
click at [892, 539] on div "$0.00" at bounding box center [883, 544] width 52 height 10
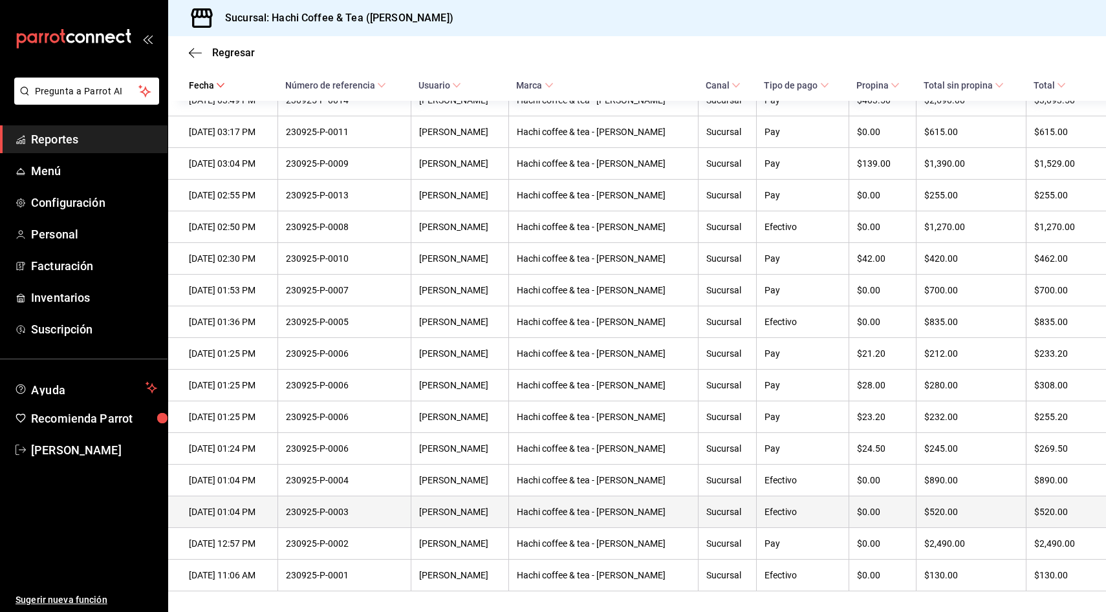
click at [850, 521] on th "$0.00" at bounding box center [882, 513] width 68 height 32
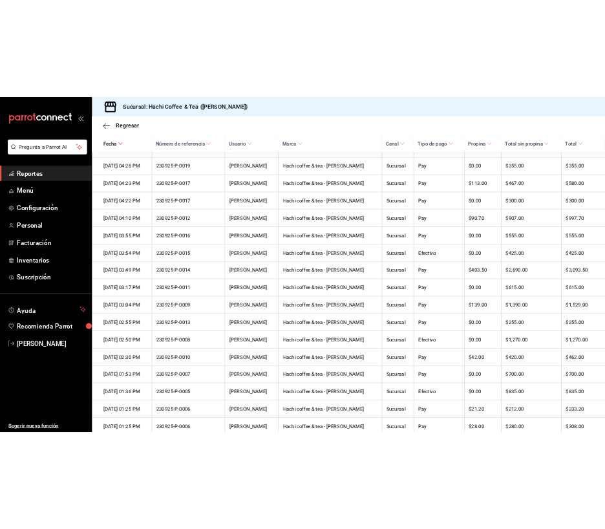
scroll to position [1042, 0]
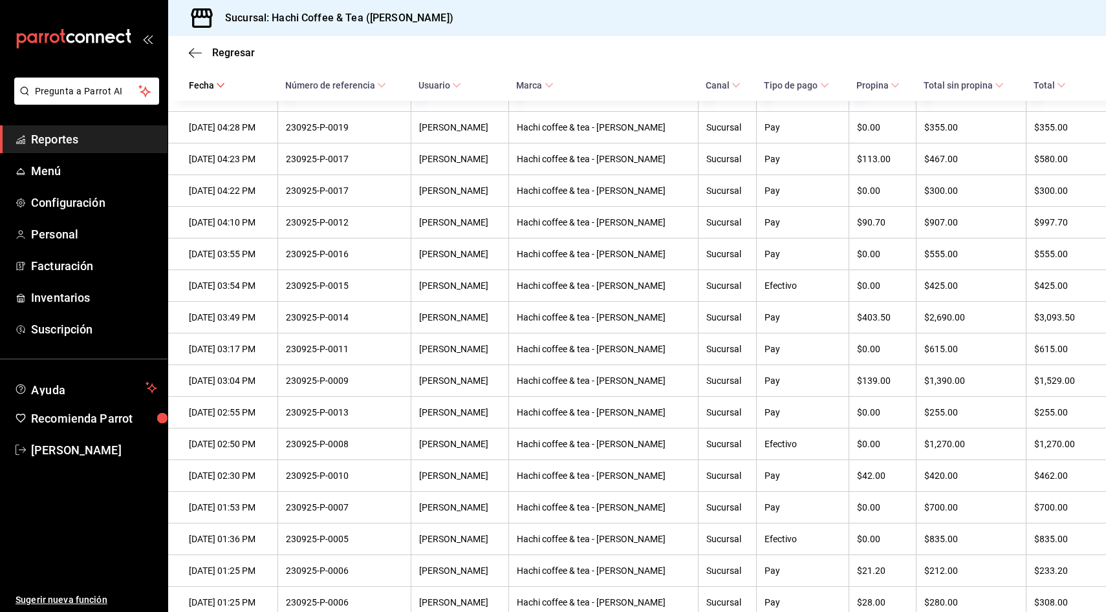
click at [182, 55] on div "Regresar" at bounding box center [637, 52] width 938 height 33
click at [200, 47] on icon "button" at bounding box center [195, 53] width 13 height 12
